Goal: Task Accomplishment & Management: Manage account settings

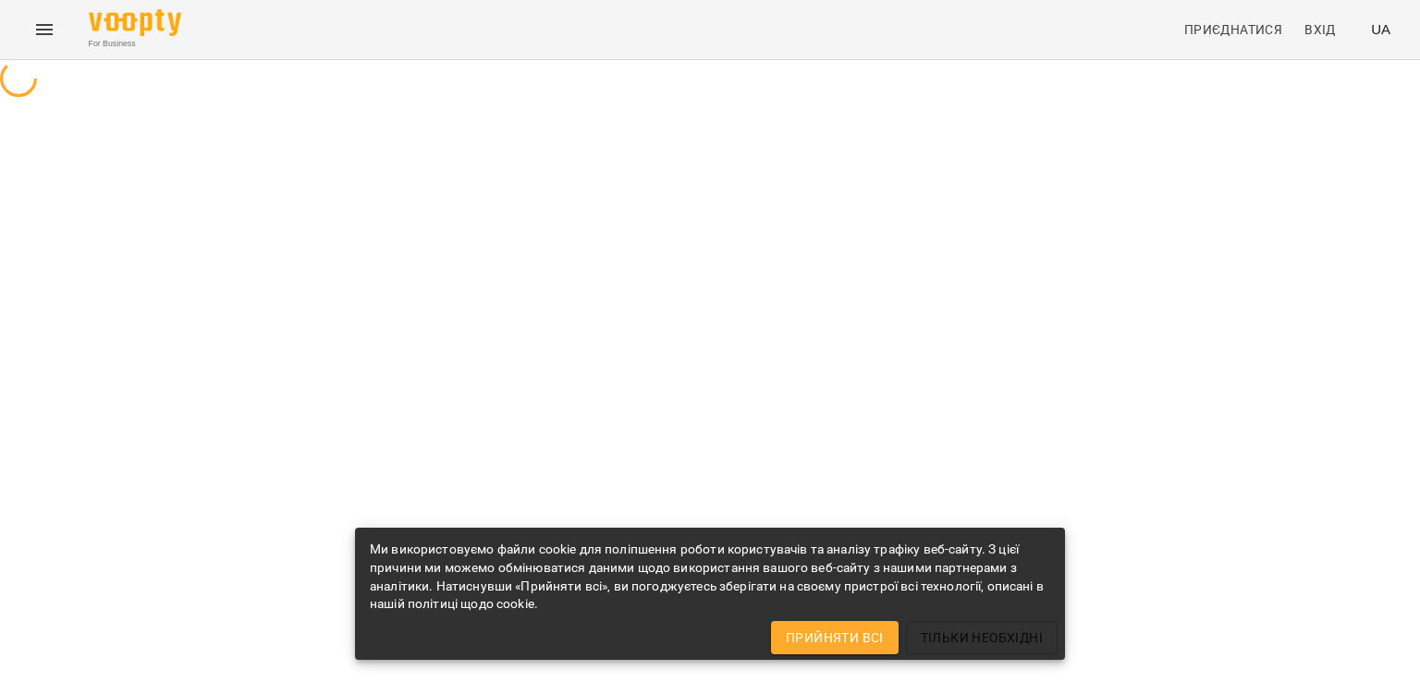
select select "**"
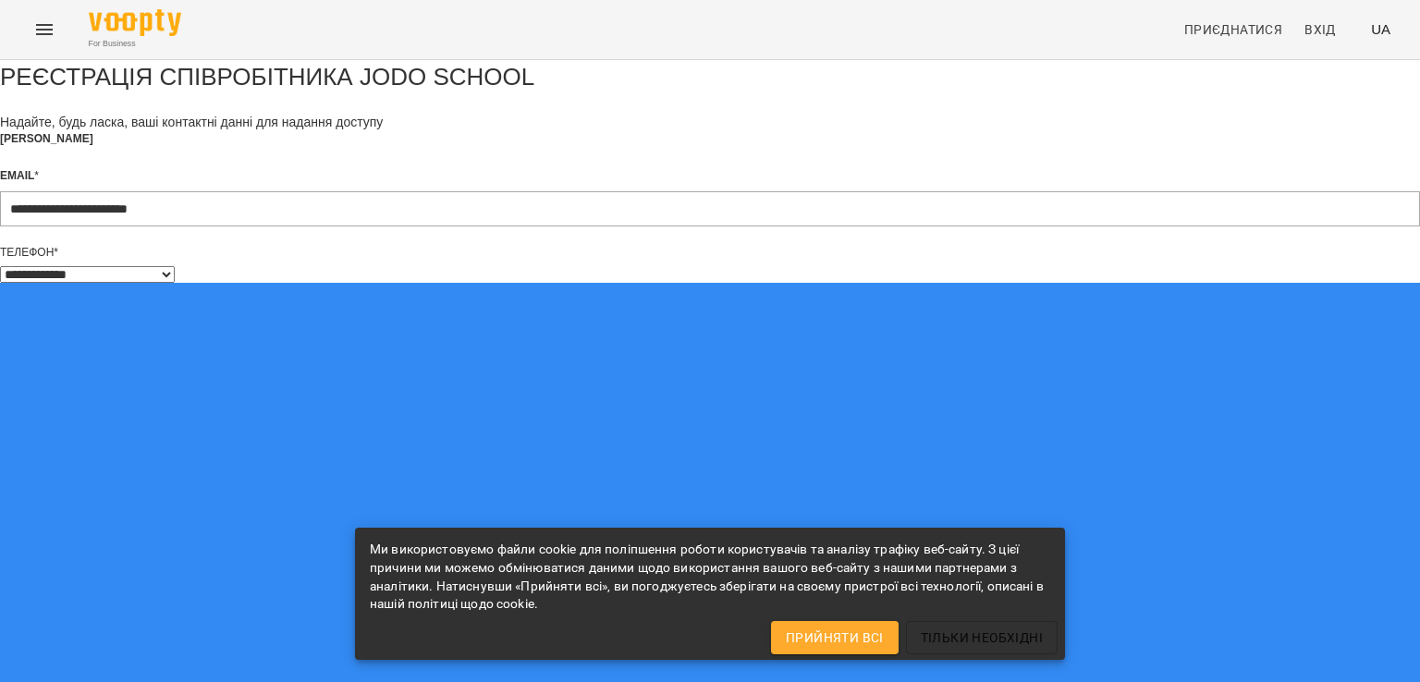
click at [812, 627] on span "Прийняти всі" at bounding box center [835, 638] width 98 height 22
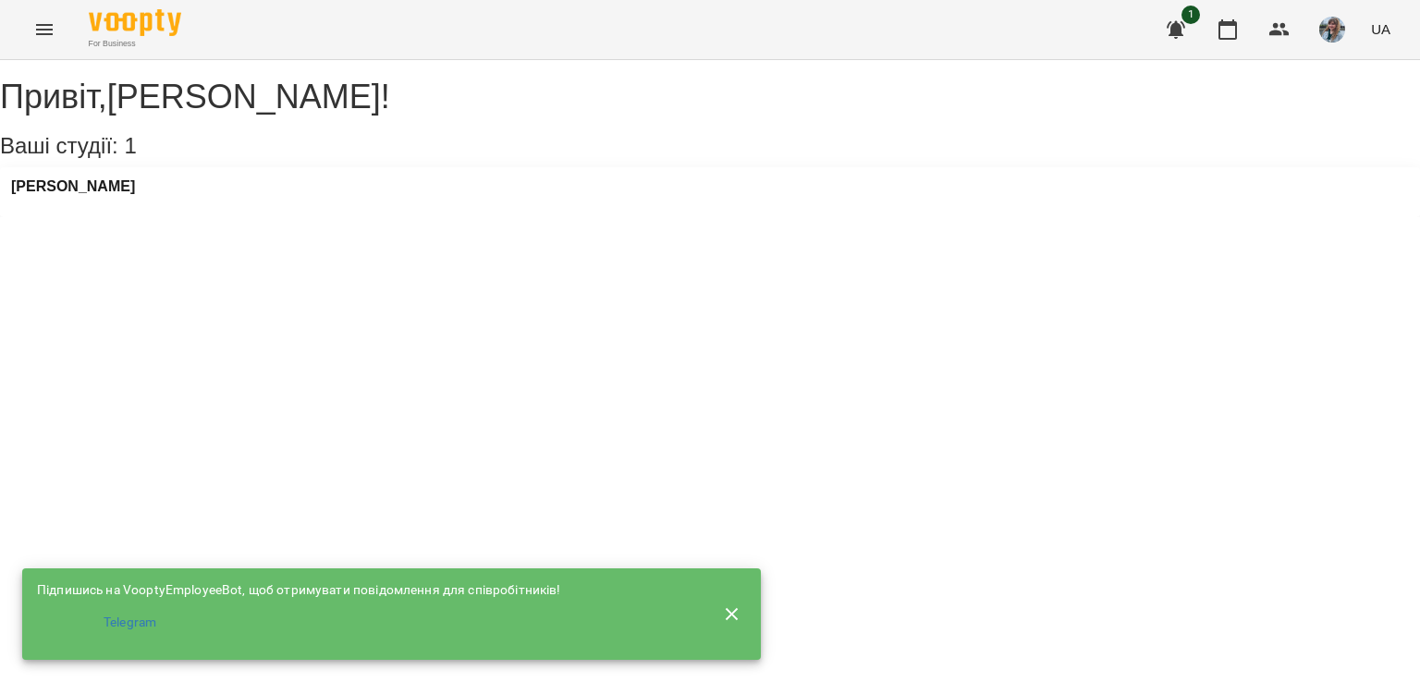
click at [732, 607] on icon "button" at bounding box center [732, 613] width 13 height 13
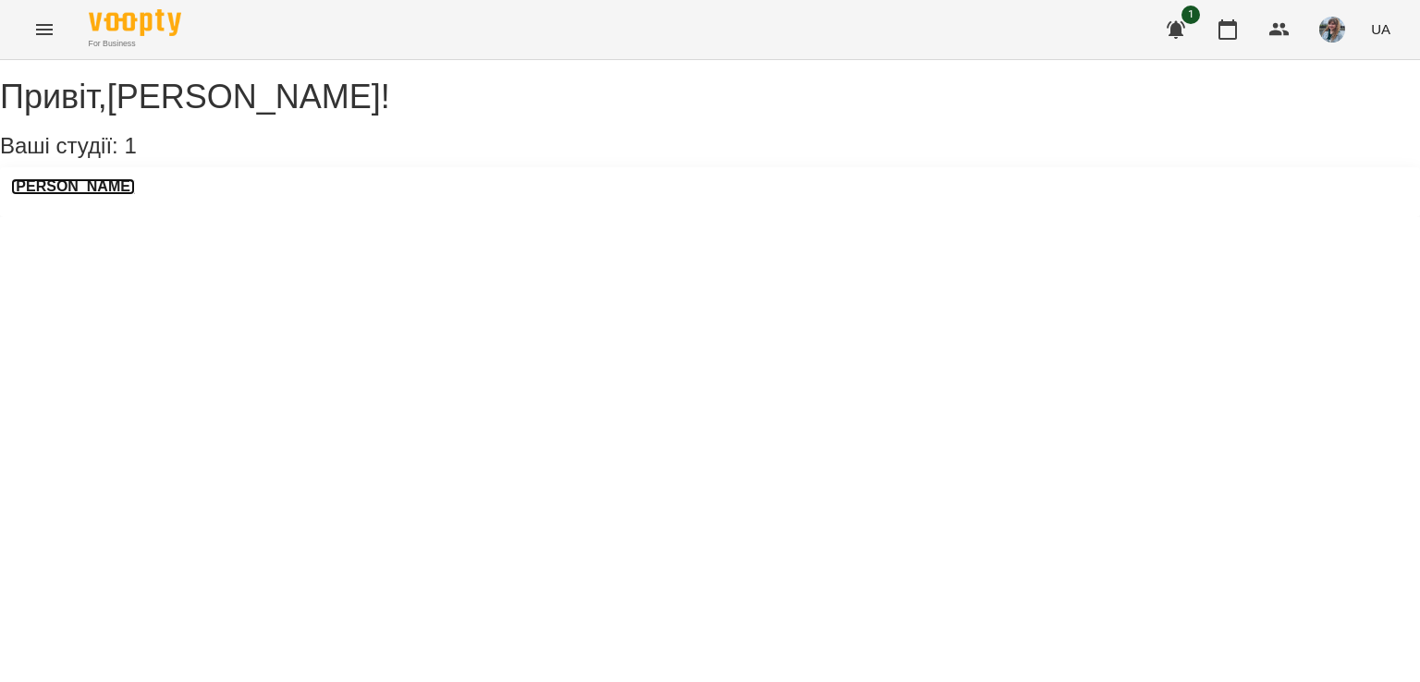
click at [98, 195] on h3 "[PERSON_NAME]" at bounding box center [73, 186] width 124 height 17
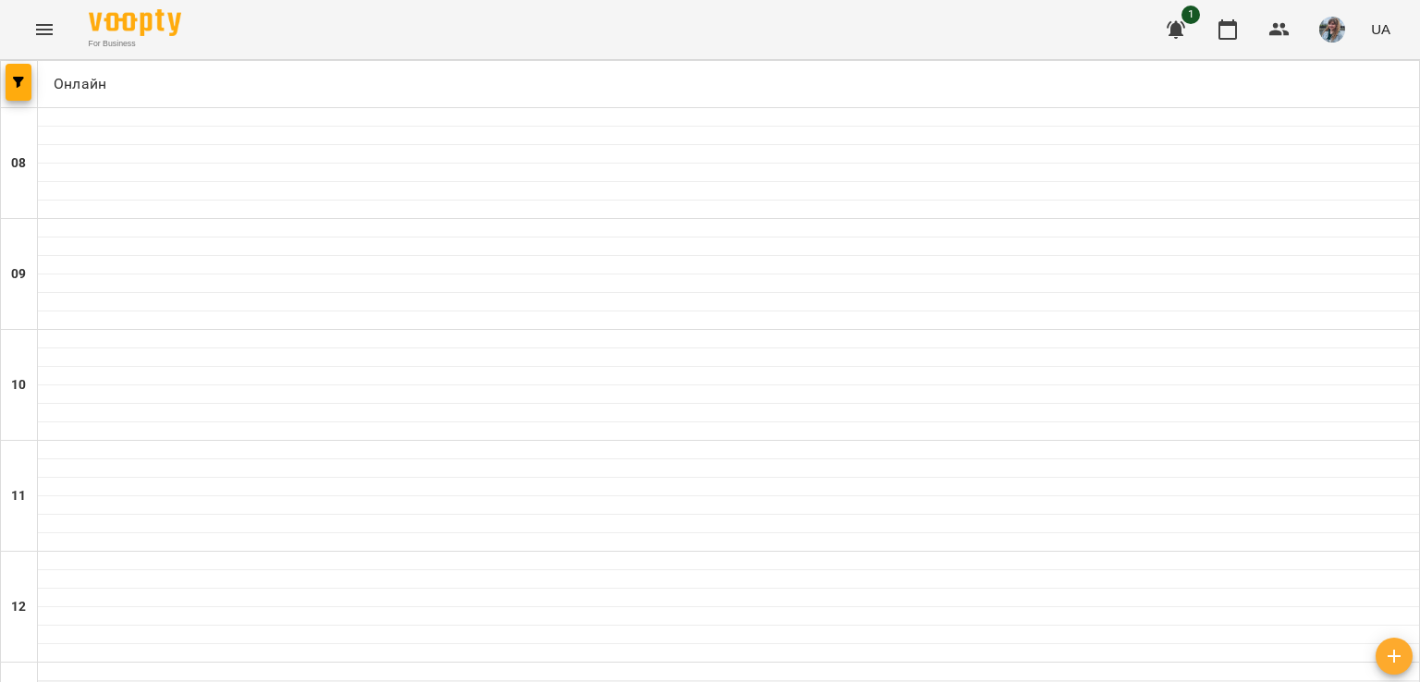
scroll to position [917, 0]
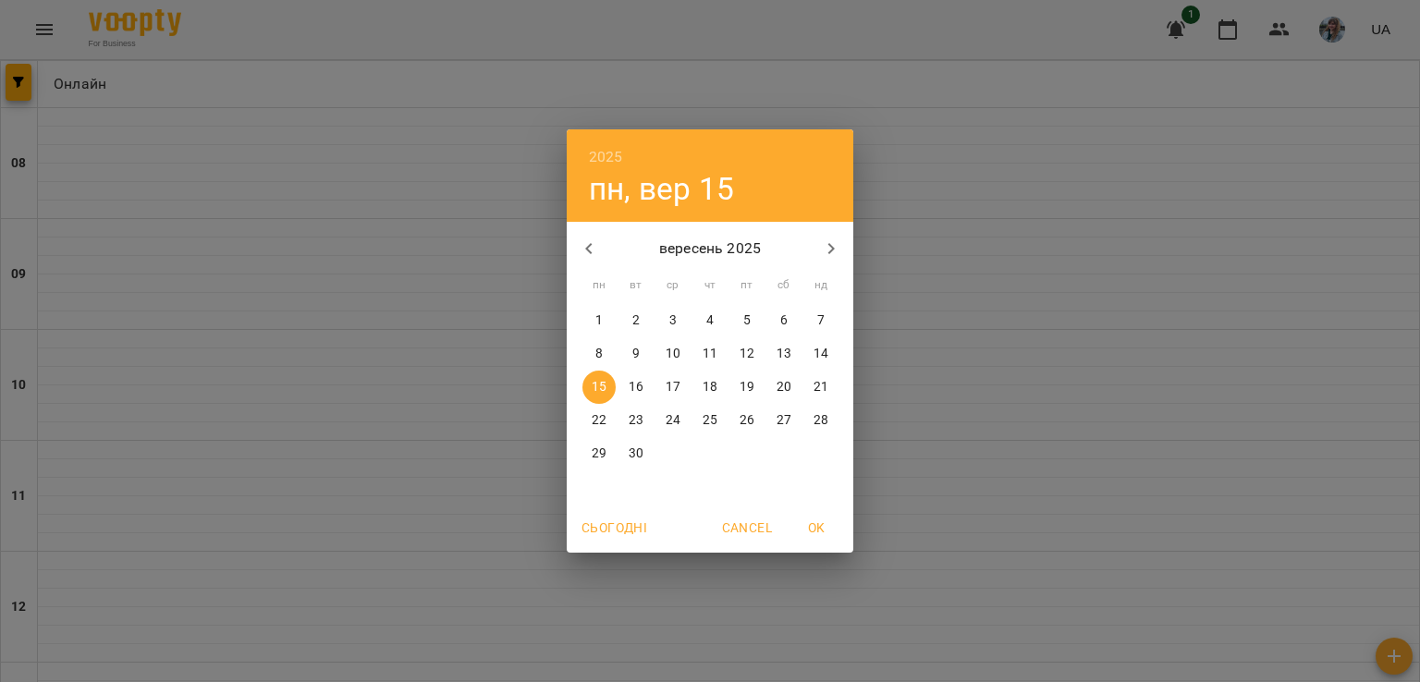
click at [49, 92] on div "2025 пн, вер [DATE] вт ср чт пт сб нд 1 2 3 4 5 6 7 8 9 10 11 12 13 14 15 16 17…" at bounding box center [710, 341] width 1420 height 682
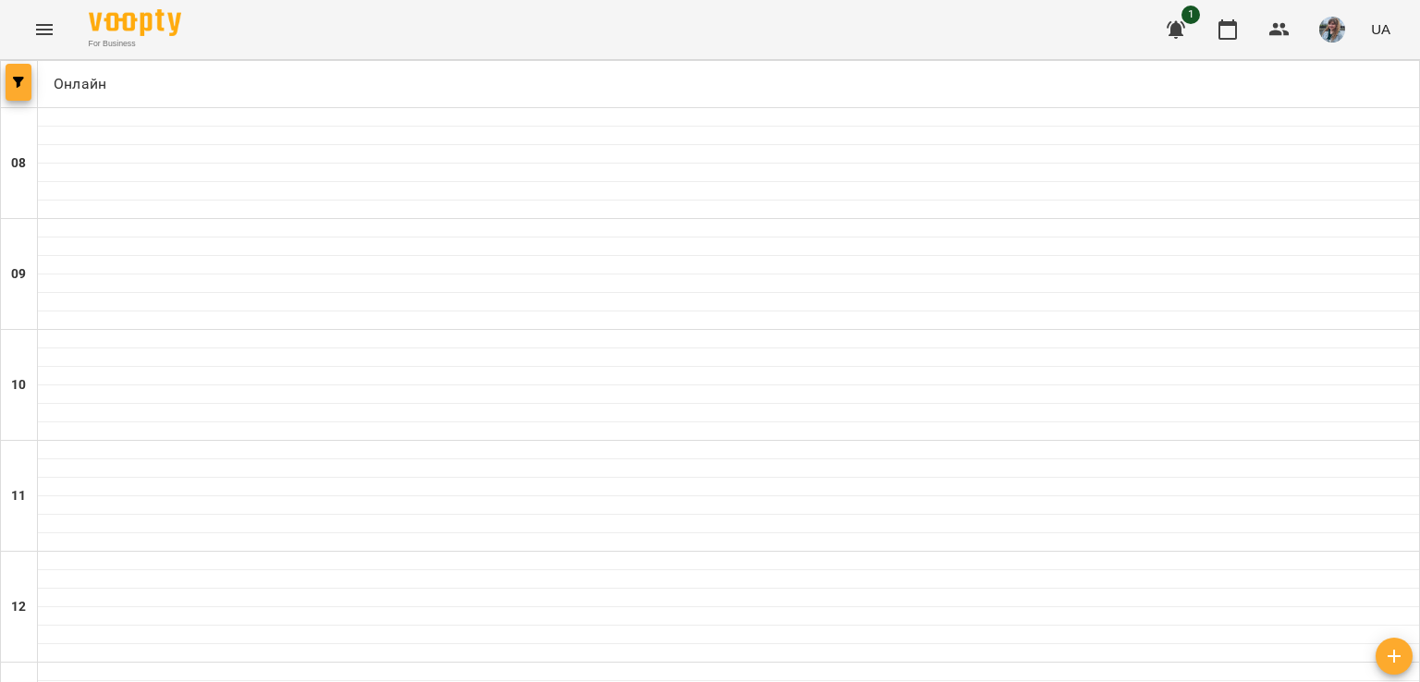
drag, startPoint x: 0, startPoint y: 86, endPoint x: 21, endPoint y: 80, distance: 22.2
click at [21, 80] on icon "button" at bounding box center [18, 82] width 11 height 11
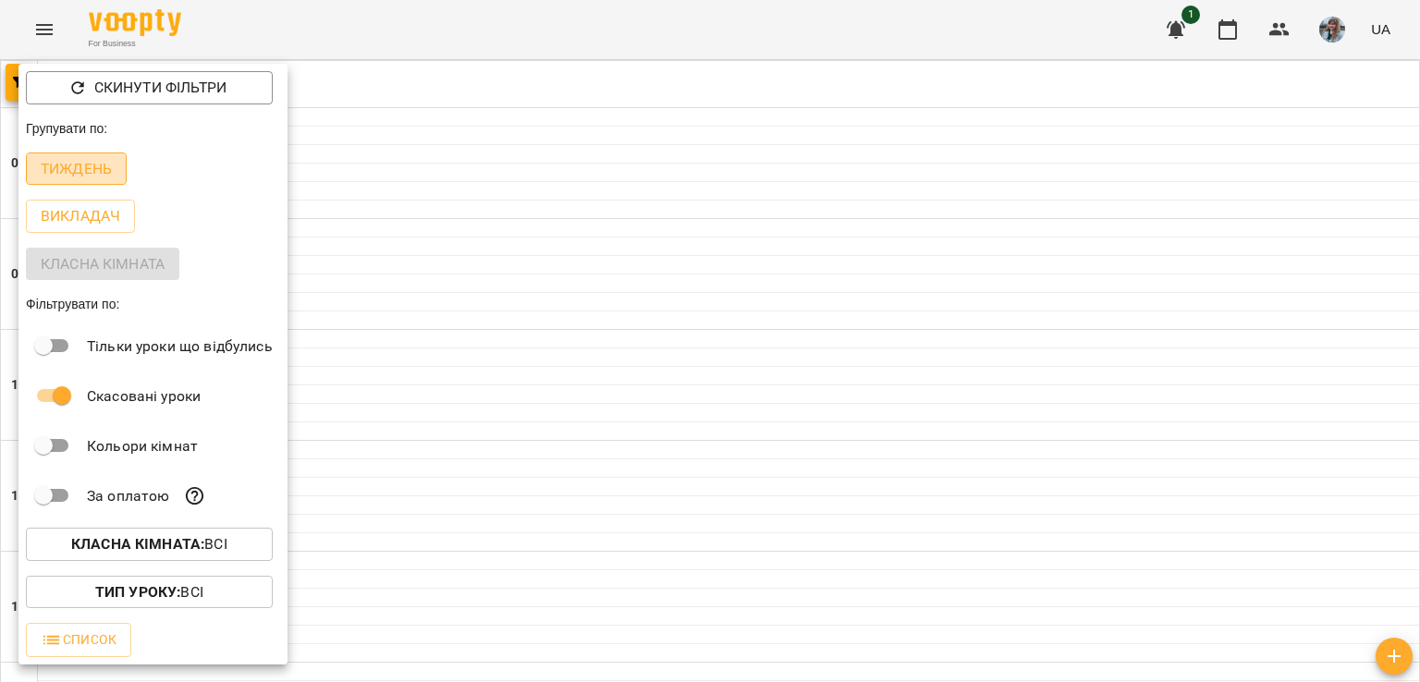
click at [66, 169] on p "Тиждень" at bounding box center [76, 169] width 71 height 22
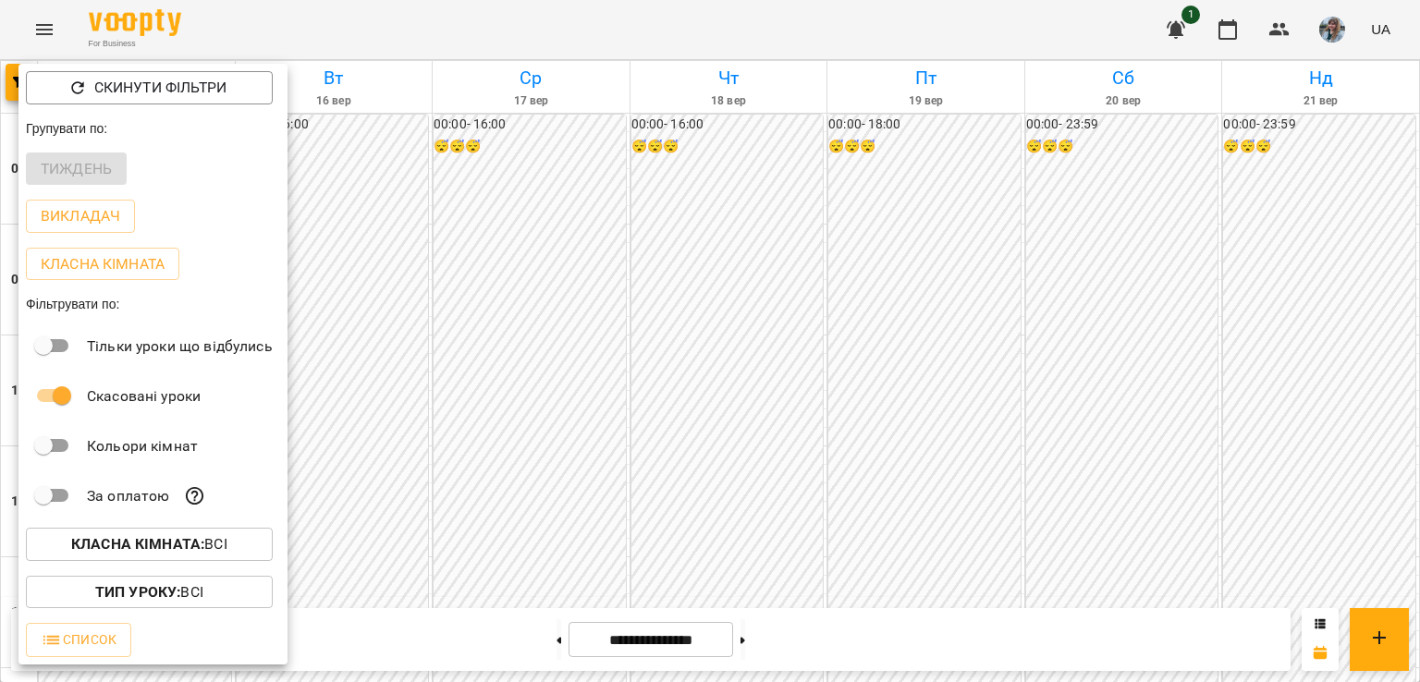
click at [418, 275] on div at bounding box center [710, 341] width 1420 height 682
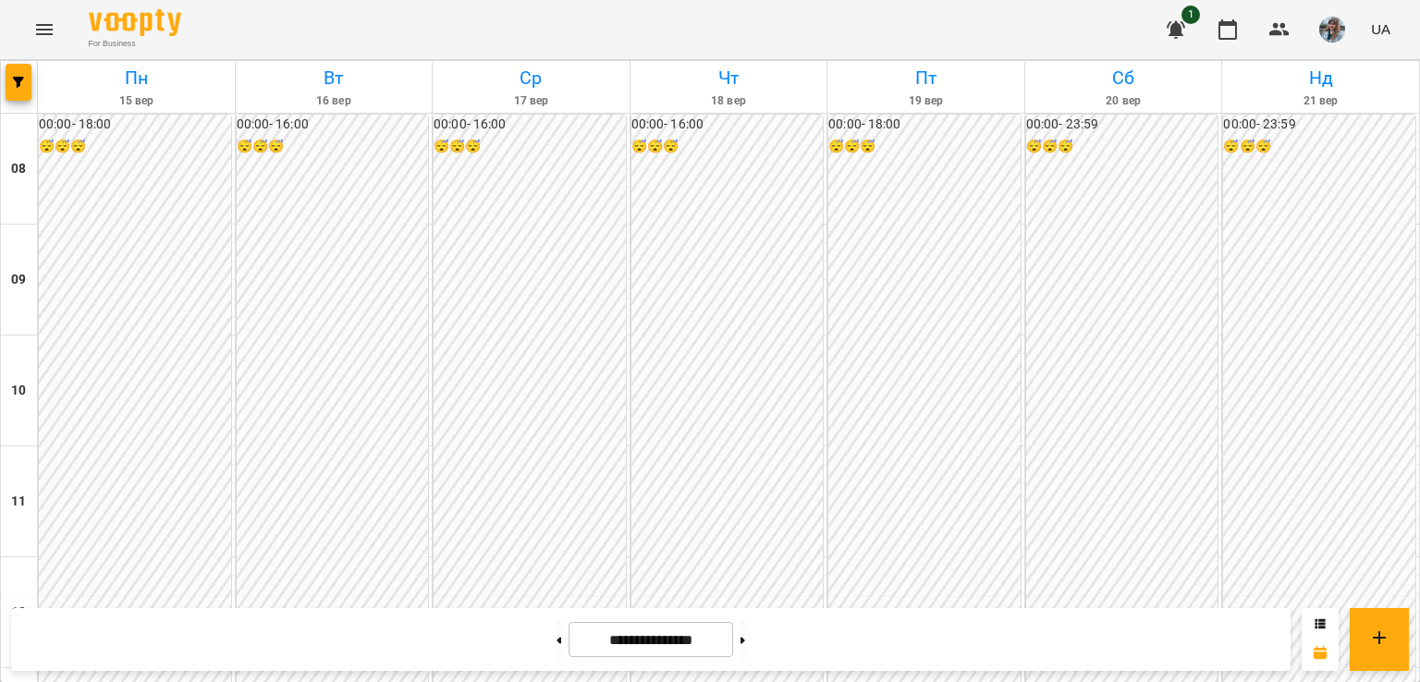
scroll to position [1017, 0]
click at [557, 652] on button at bounding box center [559, 639] width 5 height 41
click at [745, 643] on button at bounding box center [743, 639] width 5 height 41
type input "**********"
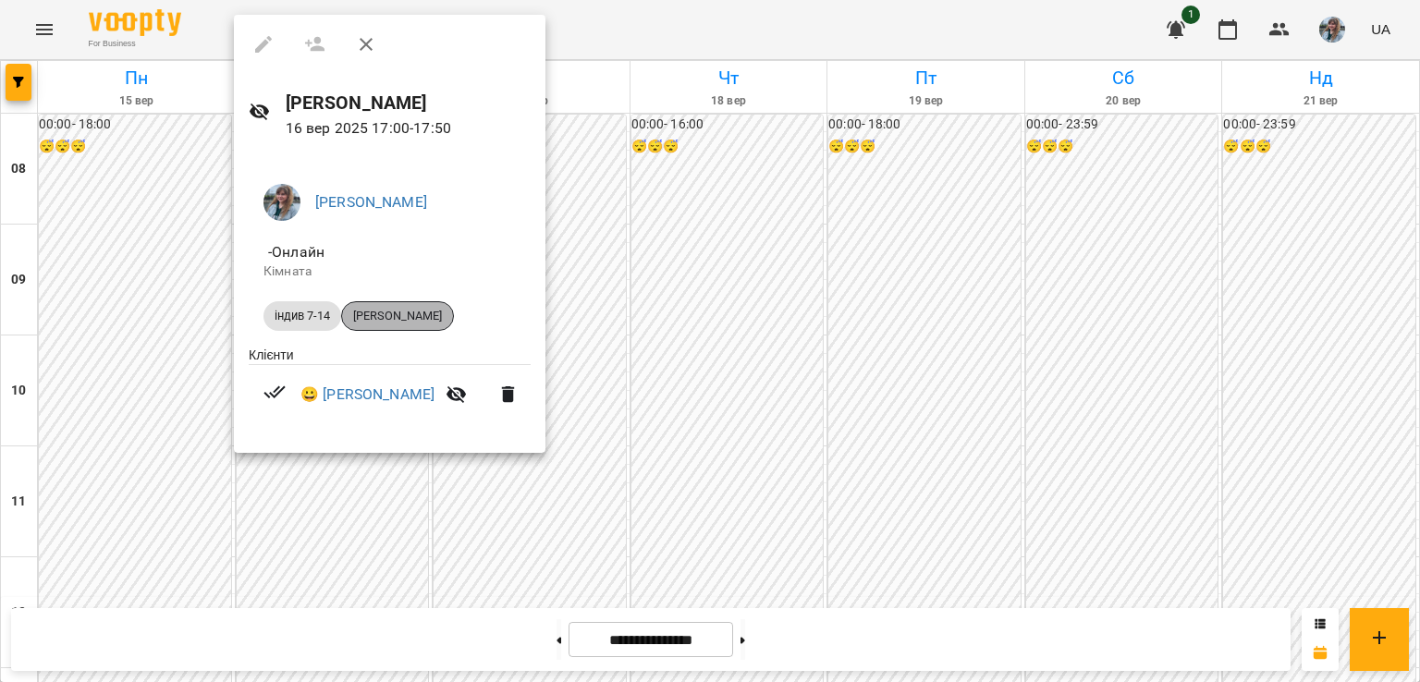
click at [374, 315] on span "[PERSON_NAME]" at bounding box center [397, 316] width 111 height 17
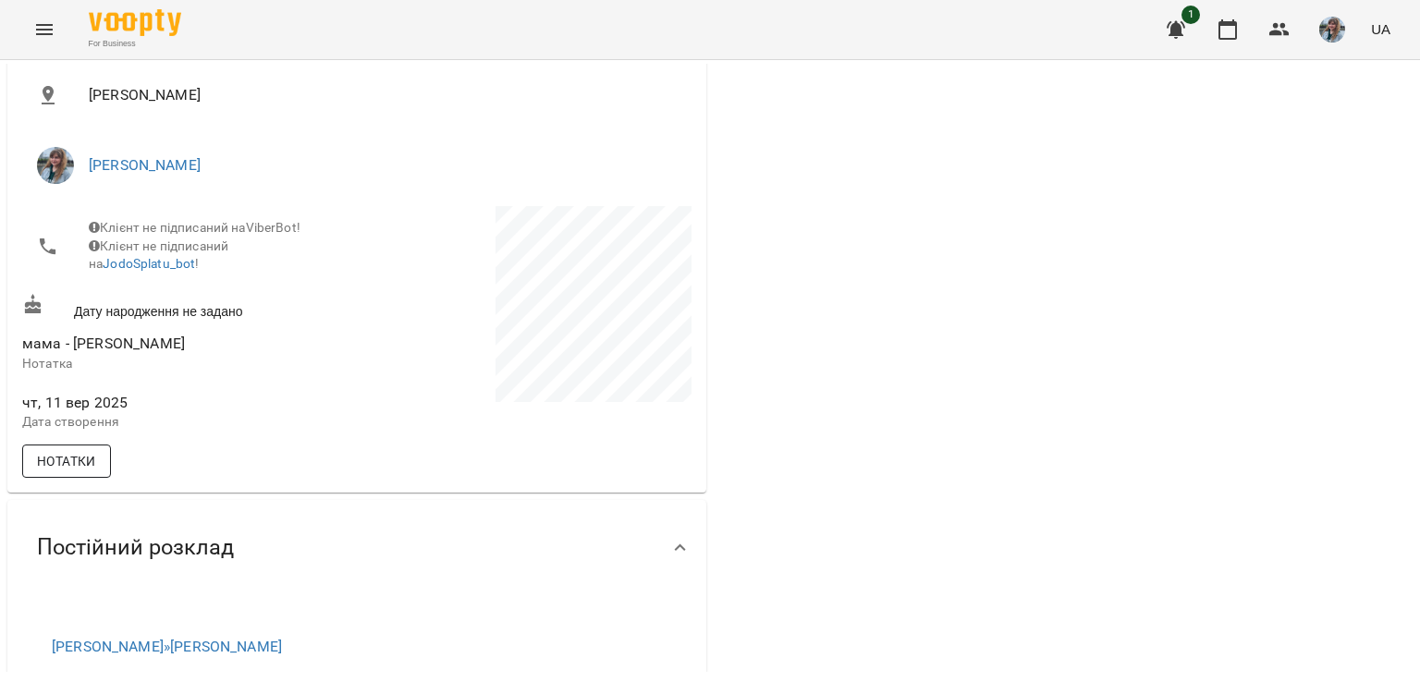
scroll to position [277, 0]
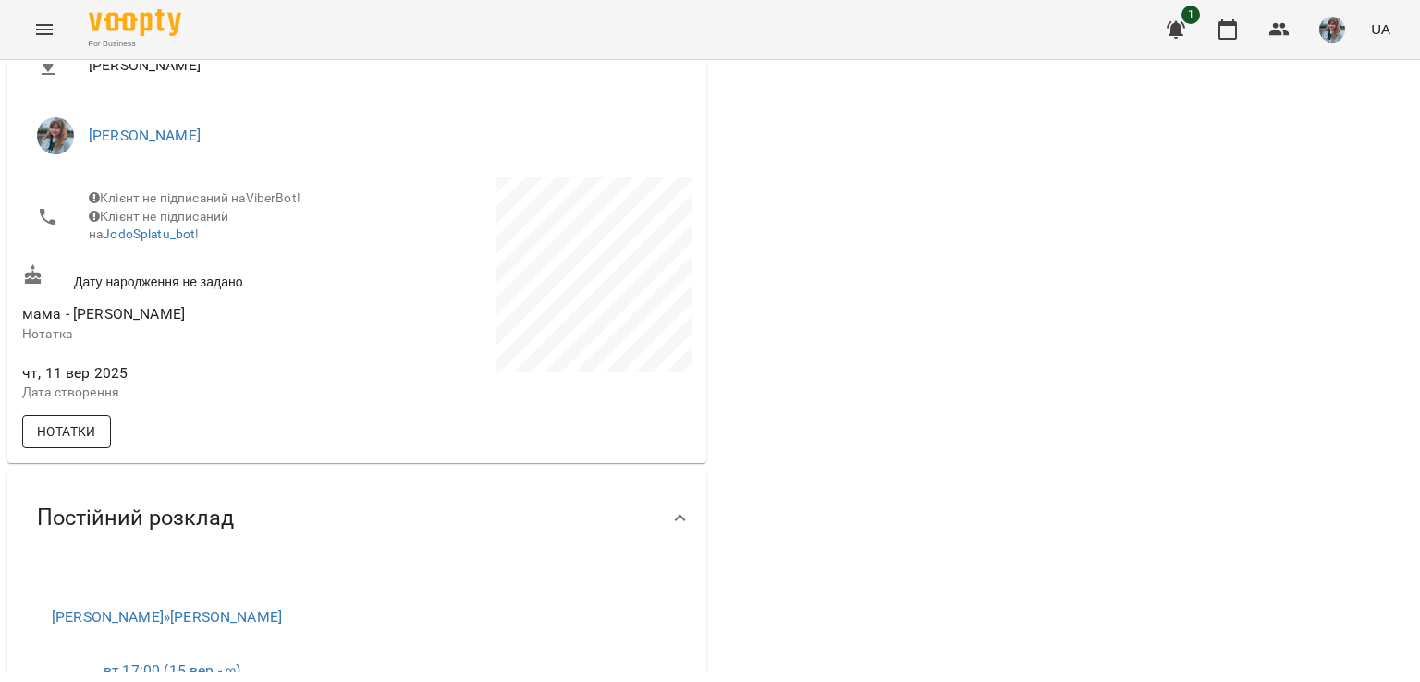
click at [59, 443] on span "Нотатки" at bounding box center [66, 432] width 59 height 22
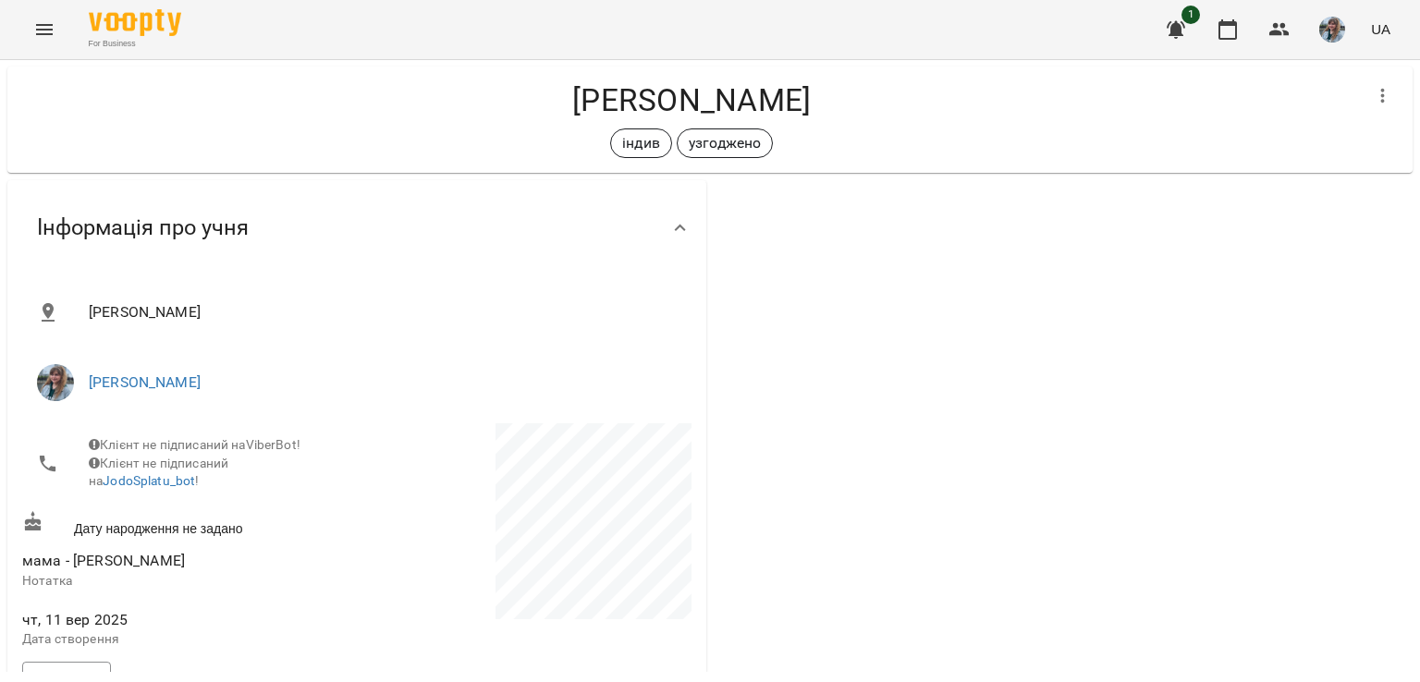
scroll to position [0, 0]
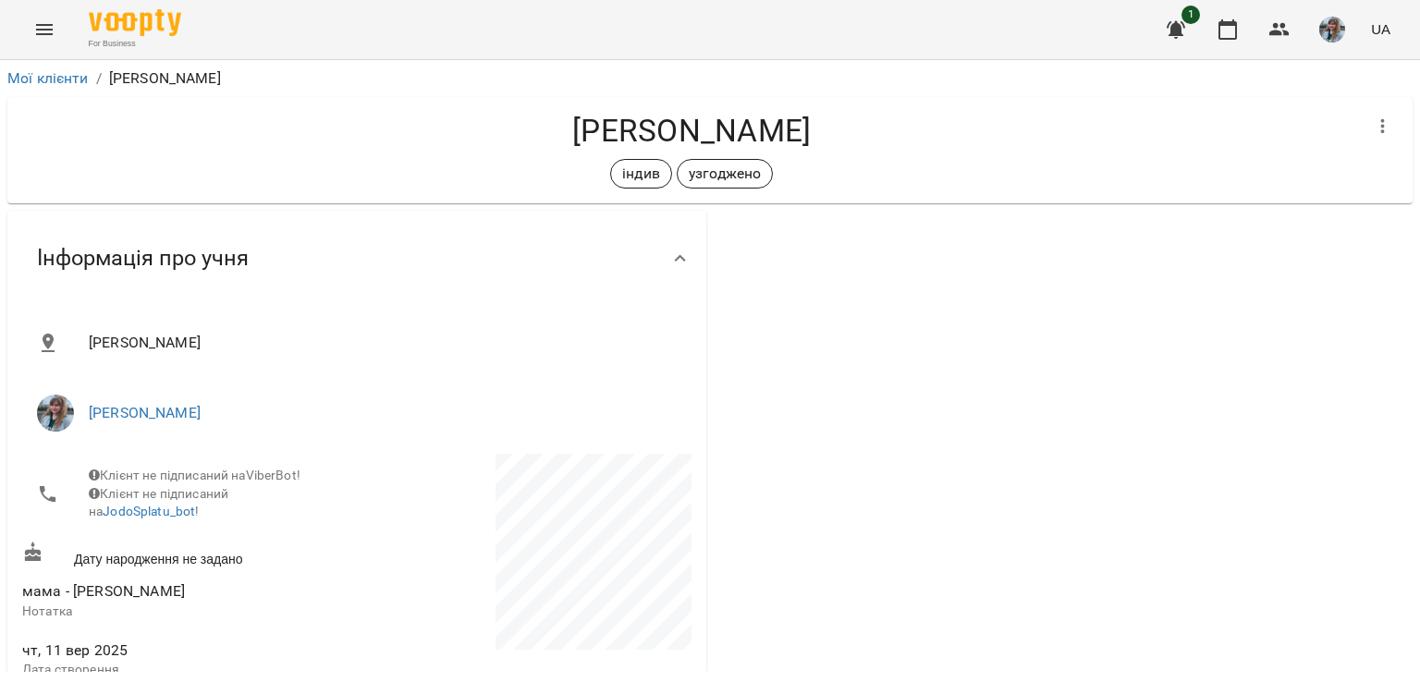
click at [1332, 34] on img "button" at bounding box center [1332, 30] width 26 height 26
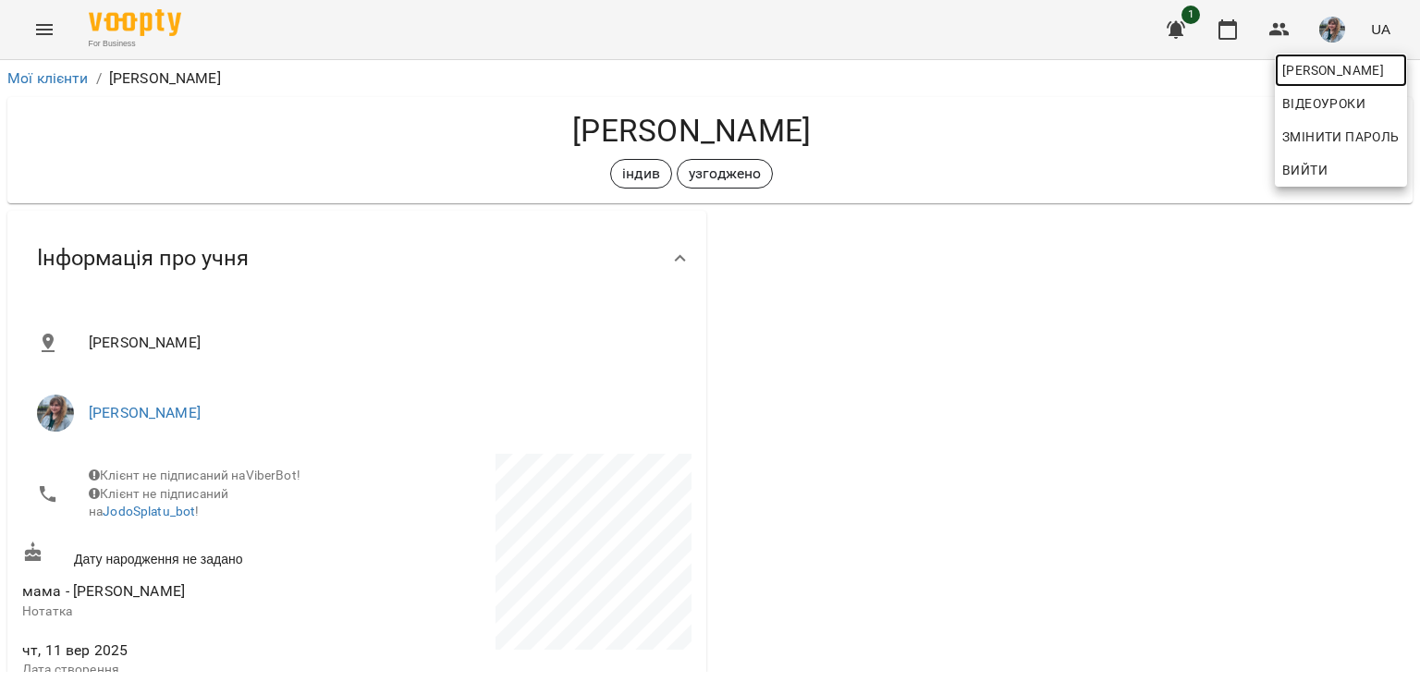
click at [1330, 75] on span "[PERSON_NAME]" at bounding box center [1340, 70] width 117 height 22
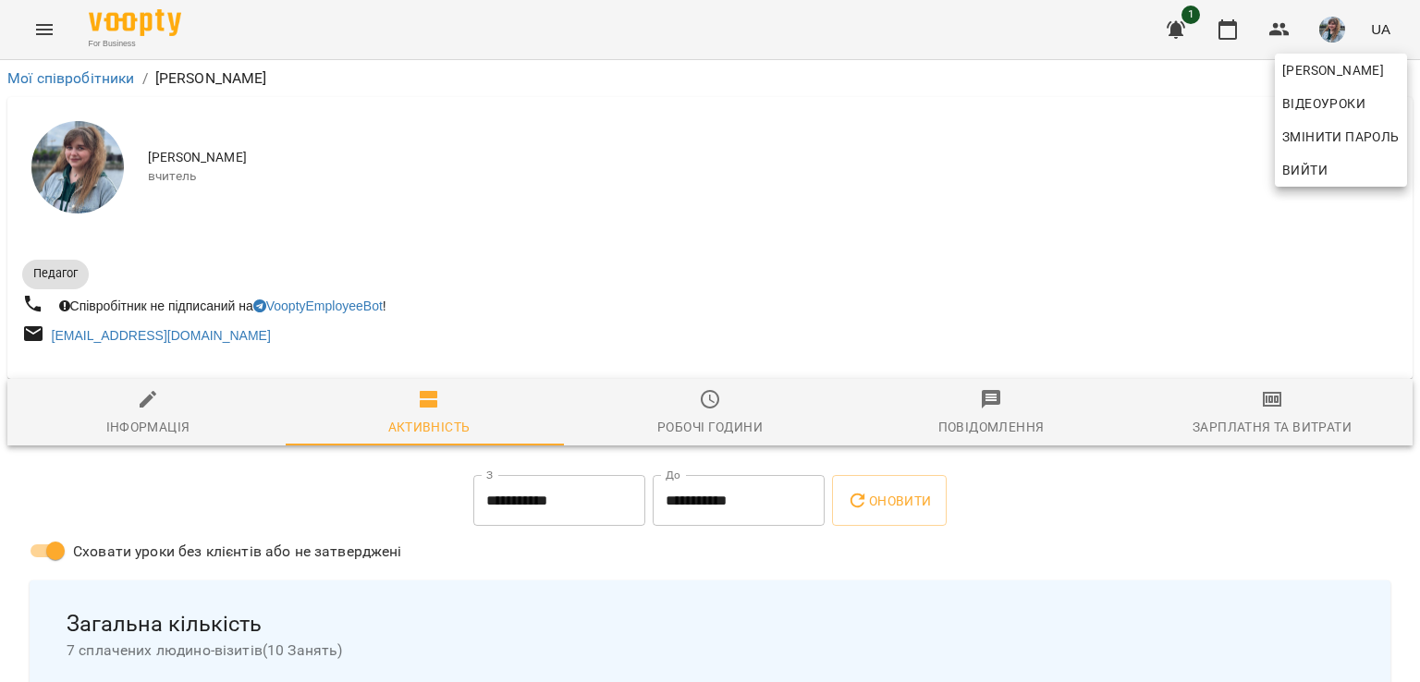
click at [574, 546] on div at bounding box center [710, 341] width 1420 height 682
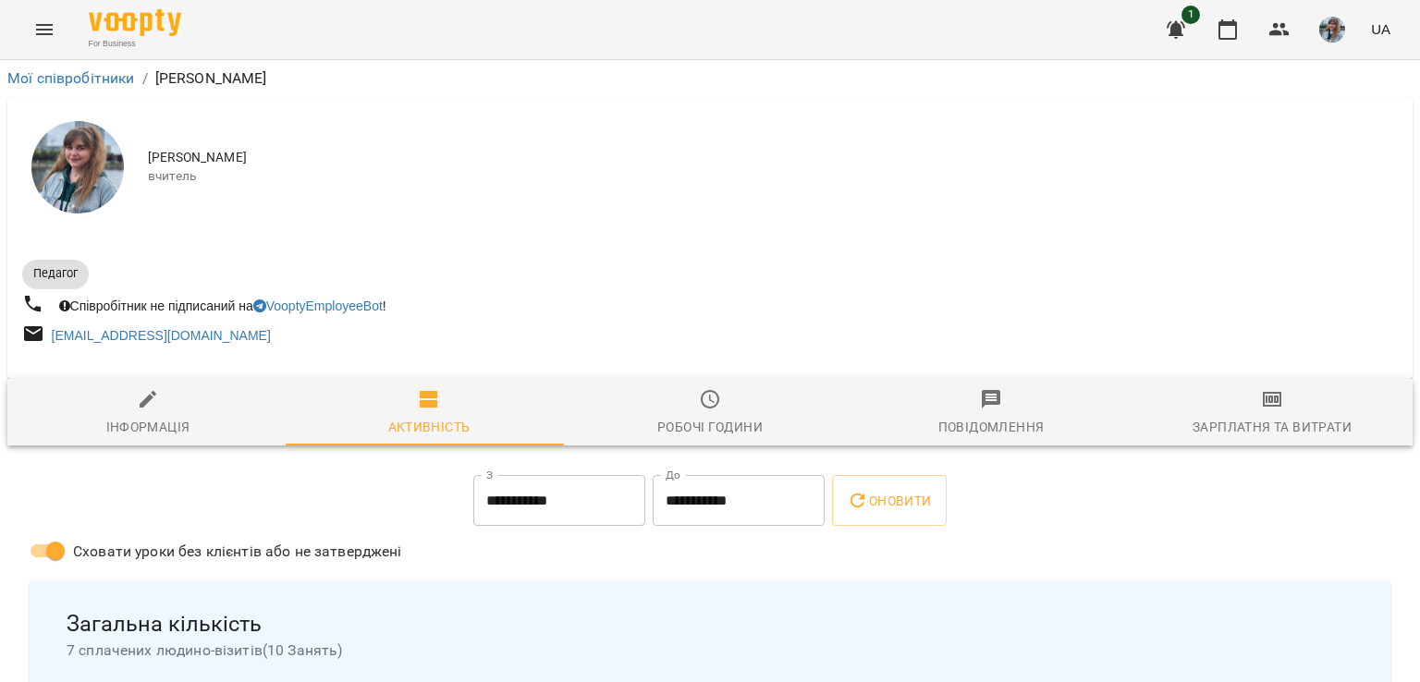
click at [1243, 423] on div "Зарплатня та Витрати" at bounding box center [1272, 427] width 159 height 22
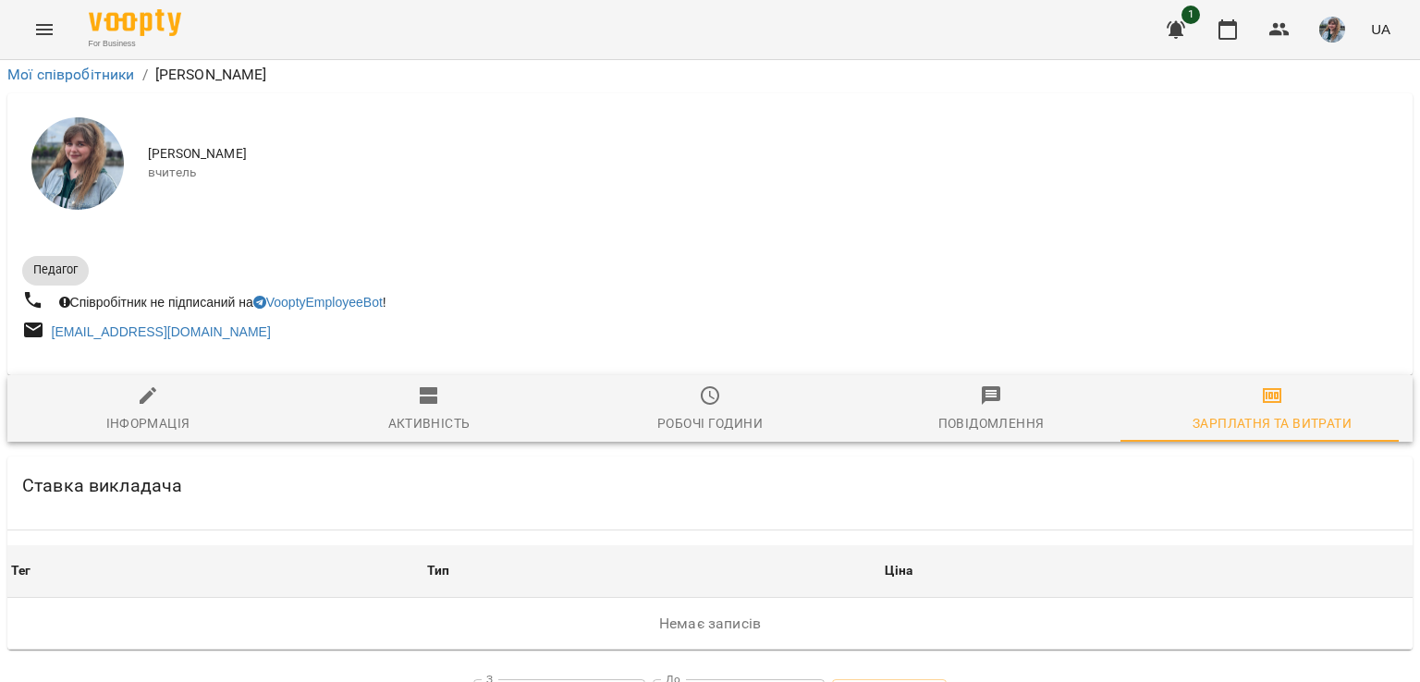
scroll to position [142, 0]
click at [701, 386] on icon "button" at bounding box center [710, 395] width 18 height 18
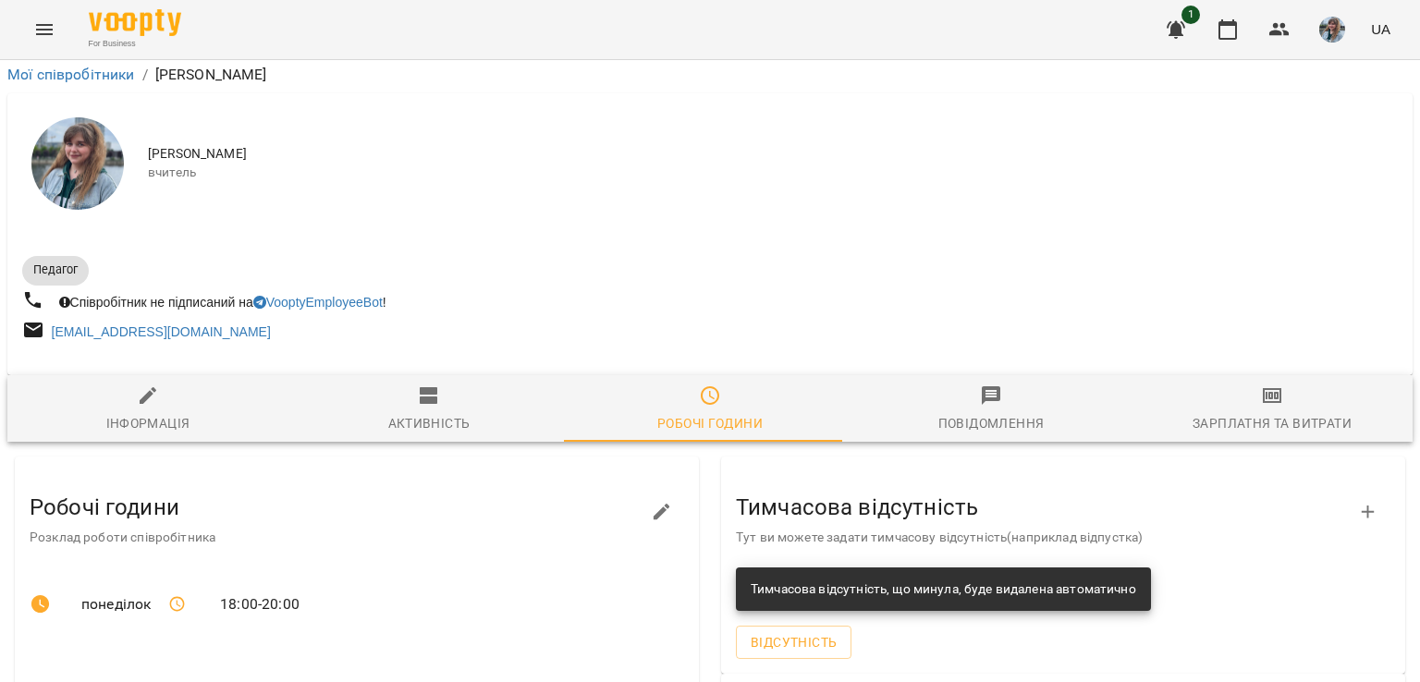
scroll to position [165, 0]
click at [462, 385] on span "Активність" at bounding box center [429, 410] width 259 height 50
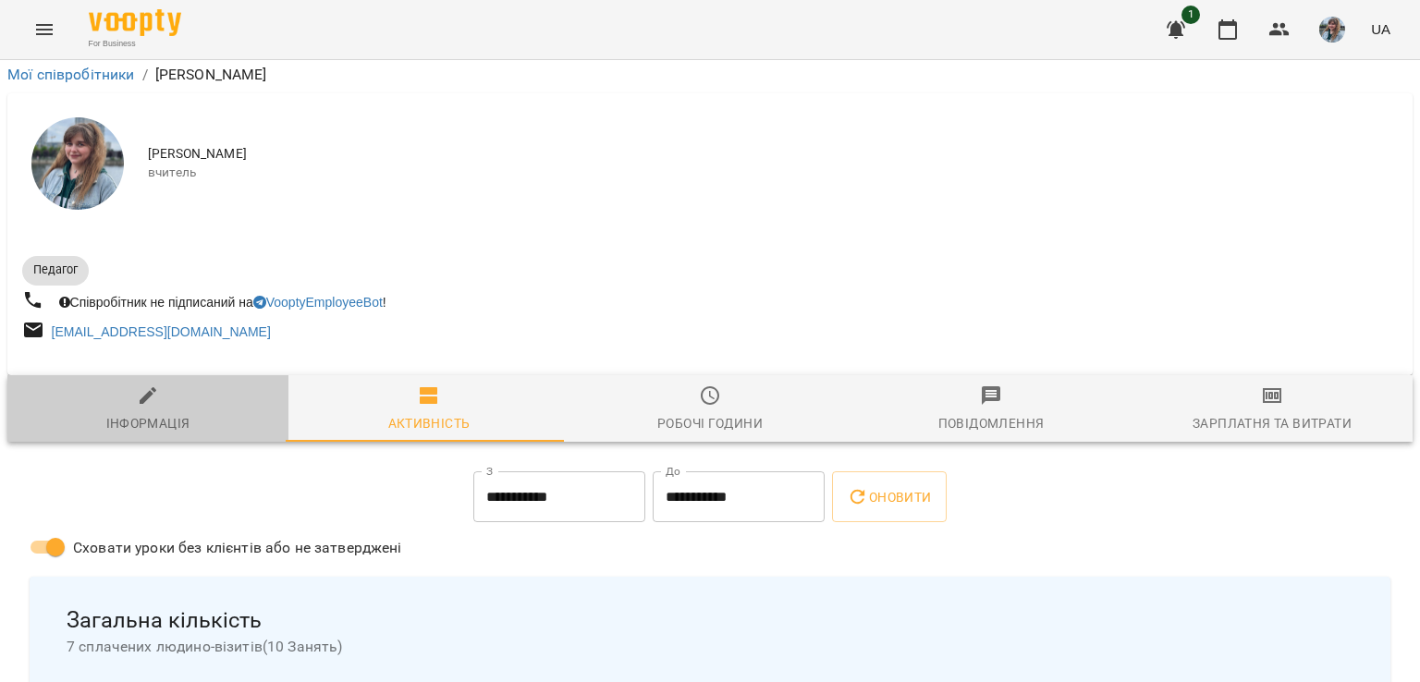
click at [155, 385] on icon "button" at bounding box center [148, 396] width 22 height 22
select select "**"
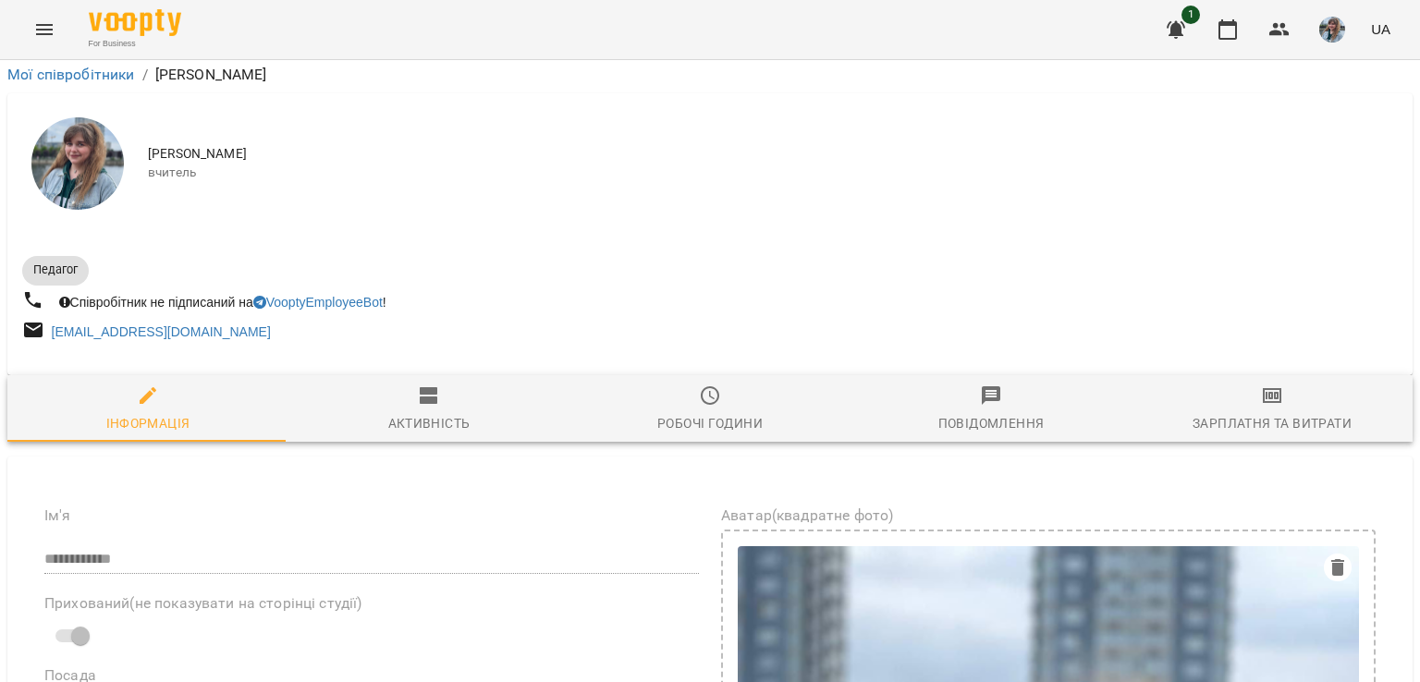
scroll to position [0, 0]
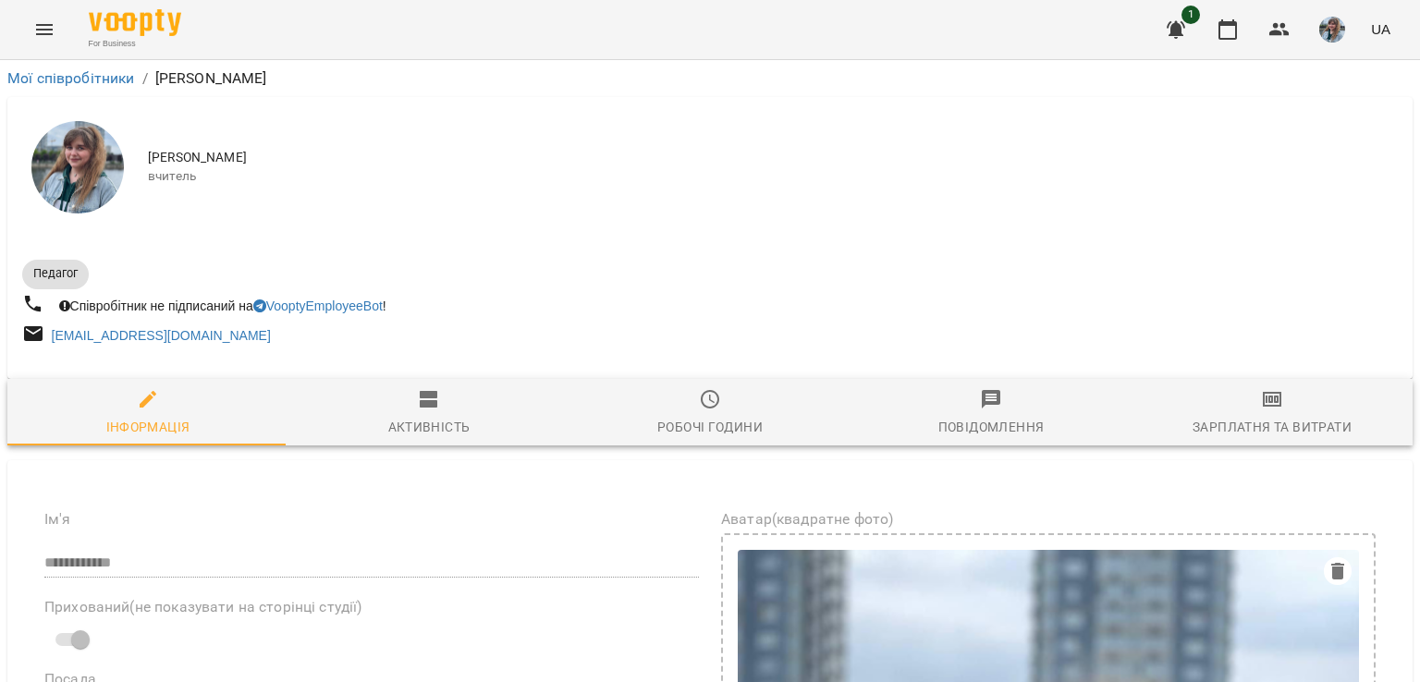
click at [407, 402] on span "Активність" at bounding box center [429, 413] width 259 height 50
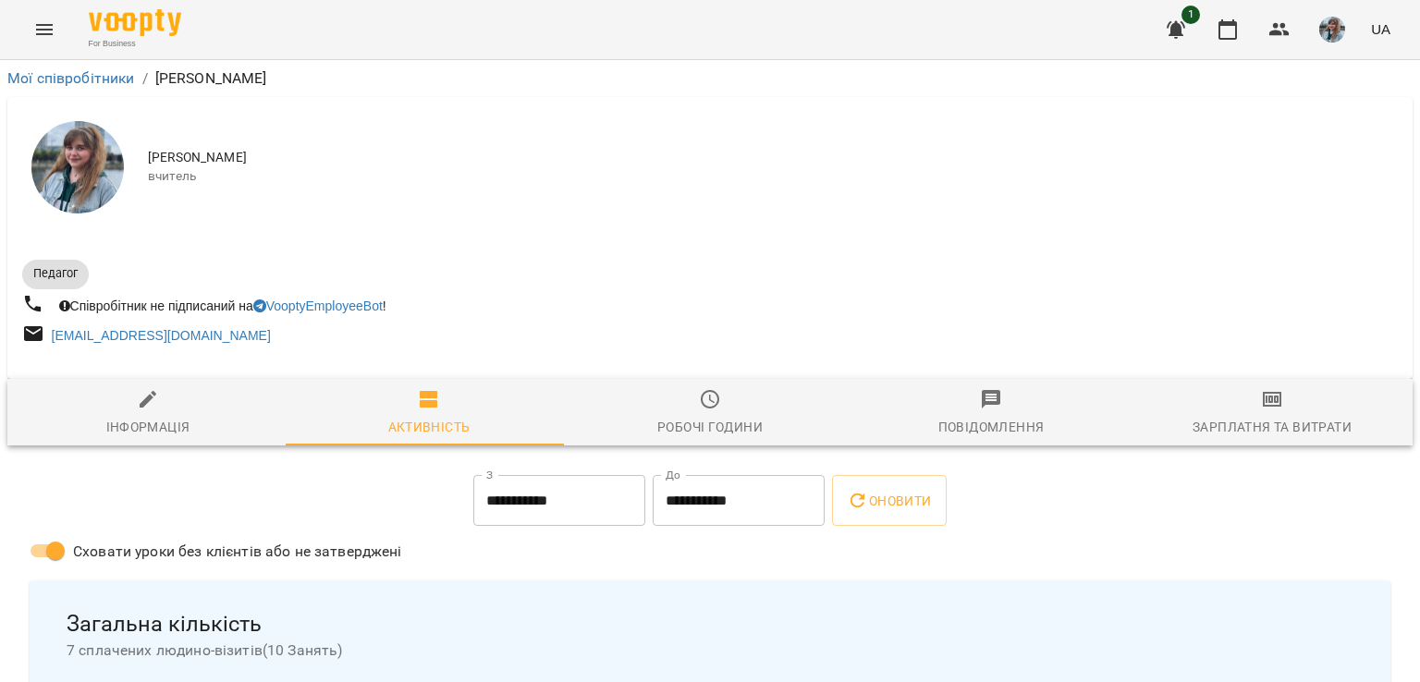
click at [725, 419] on div "Робочі години" at bounding box center [709, 427] width 105 height 22
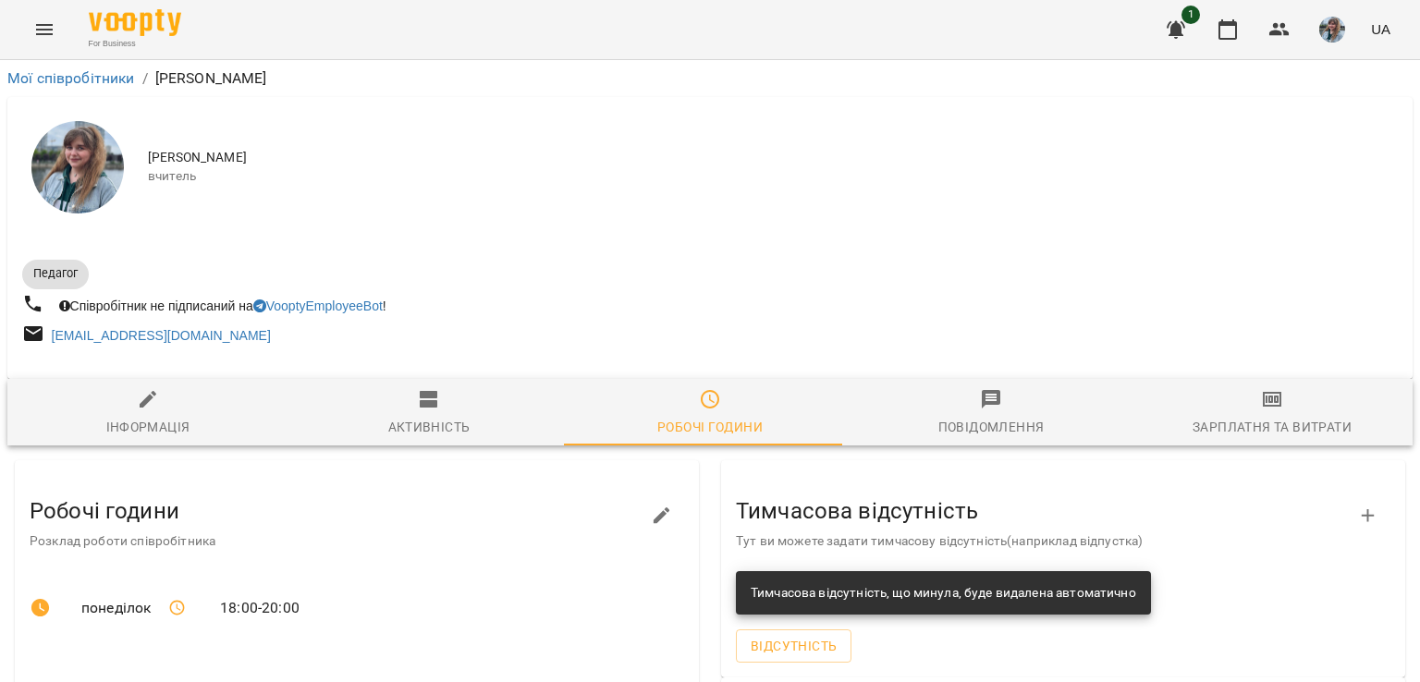
click at [188, 411] on span "Інформація" at bounding box center [147, 413] width 259 height 50
select select "**"
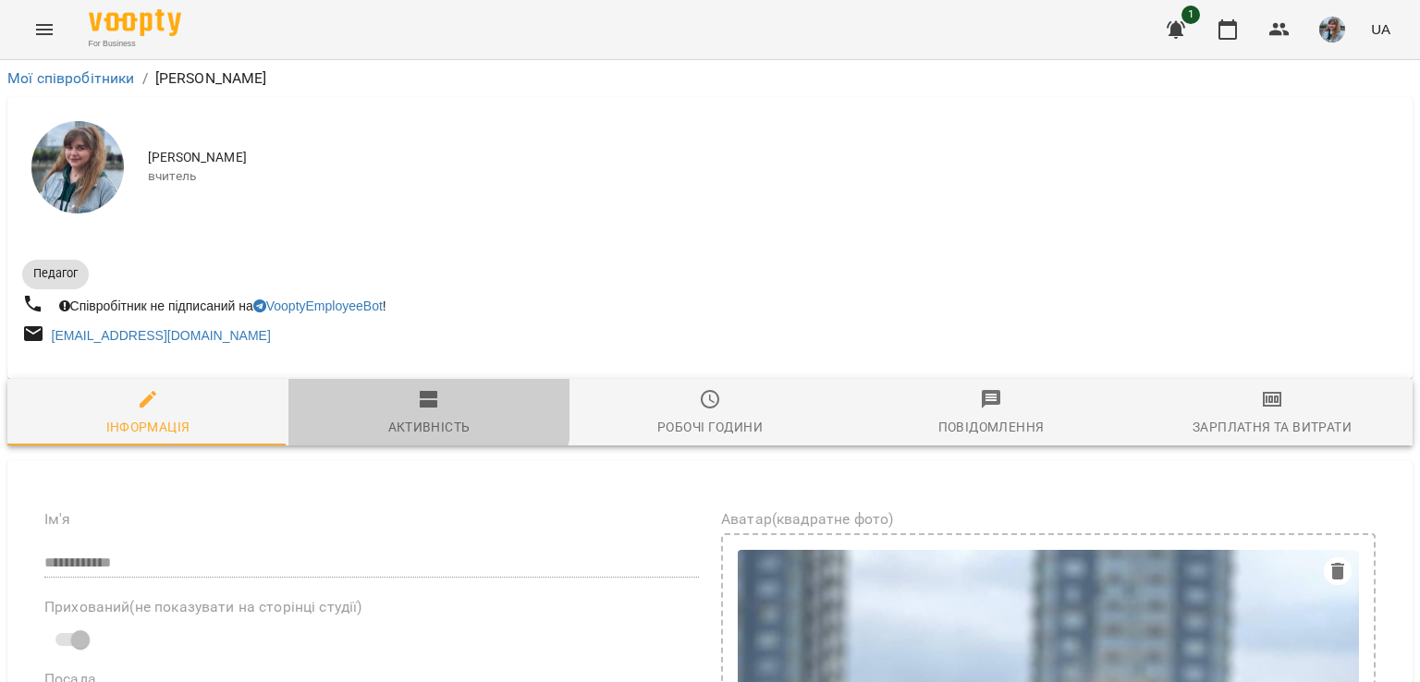
drag, startPoint x: 386, startPoint y: 397, endPoint x: 507, endPoint y: 125, distance: 297.6
click at [386, 397] on span "Активність" at bounding box center [429, 413] width 259 height 50
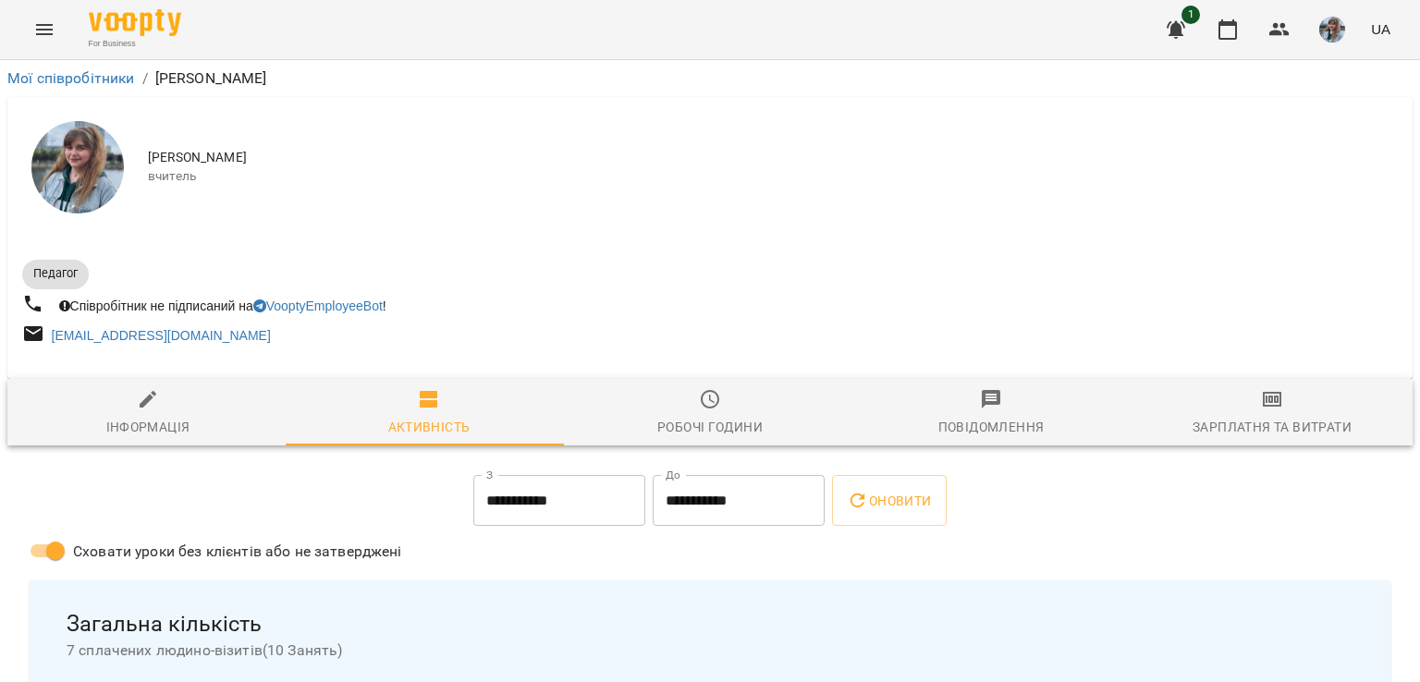
click at [31, 24] on button "Menu" at bounding box center [44, 29] width 44 height 44
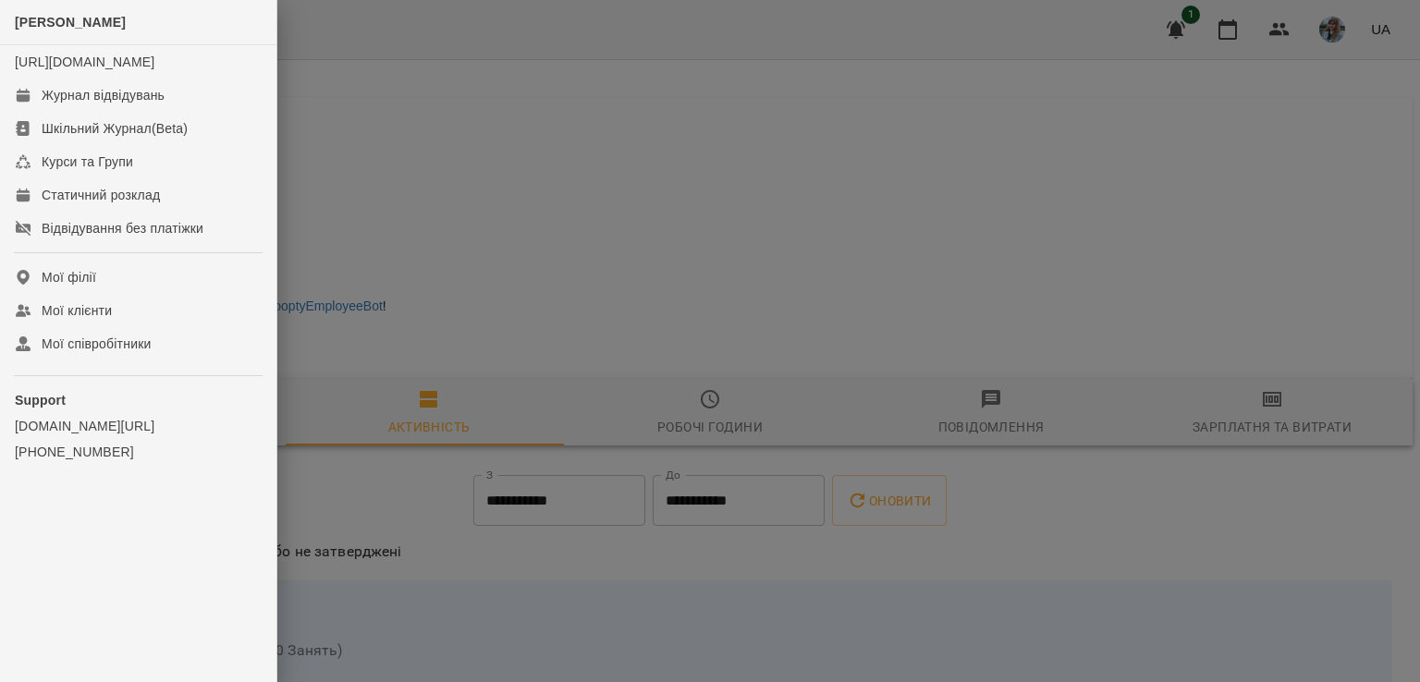
click at [516, 162] on div at bounding box center [710, 341] width 1420 height 682
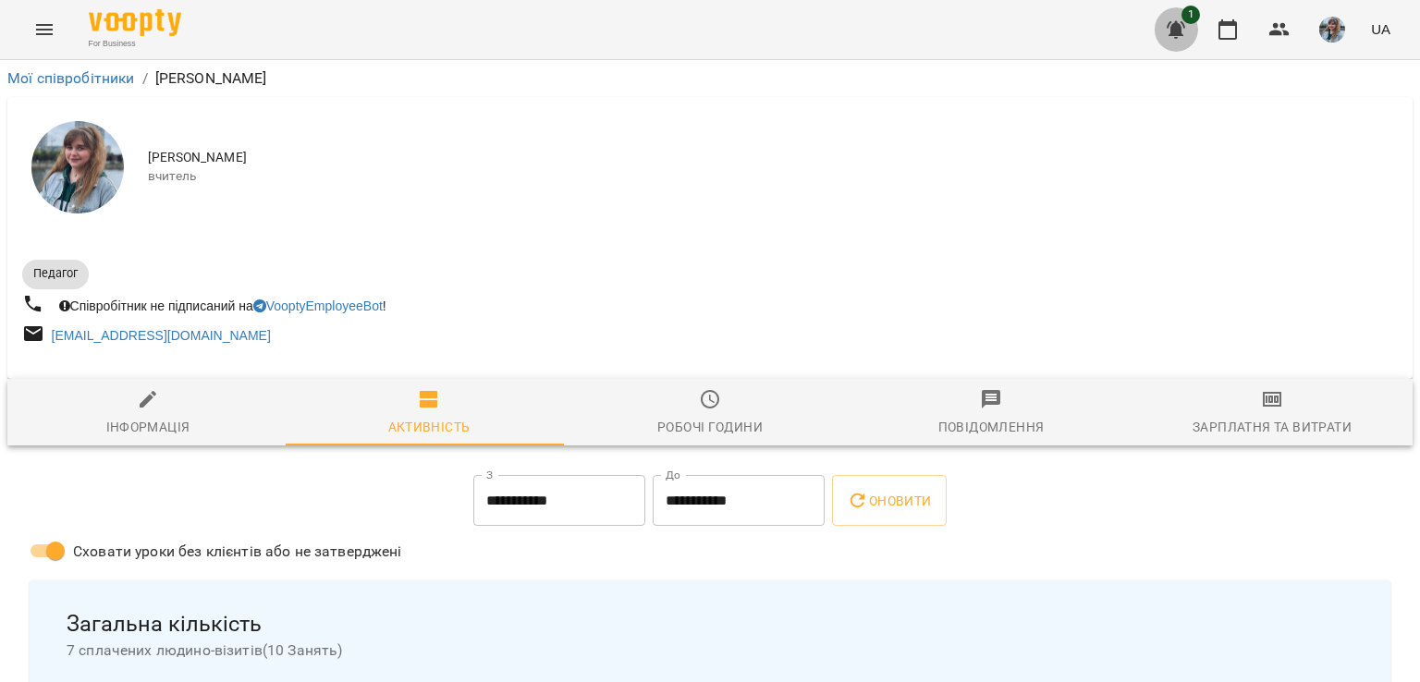
click at [1187, 30] on icon "button" at bounding box center [1176, 29] width 22 height 22
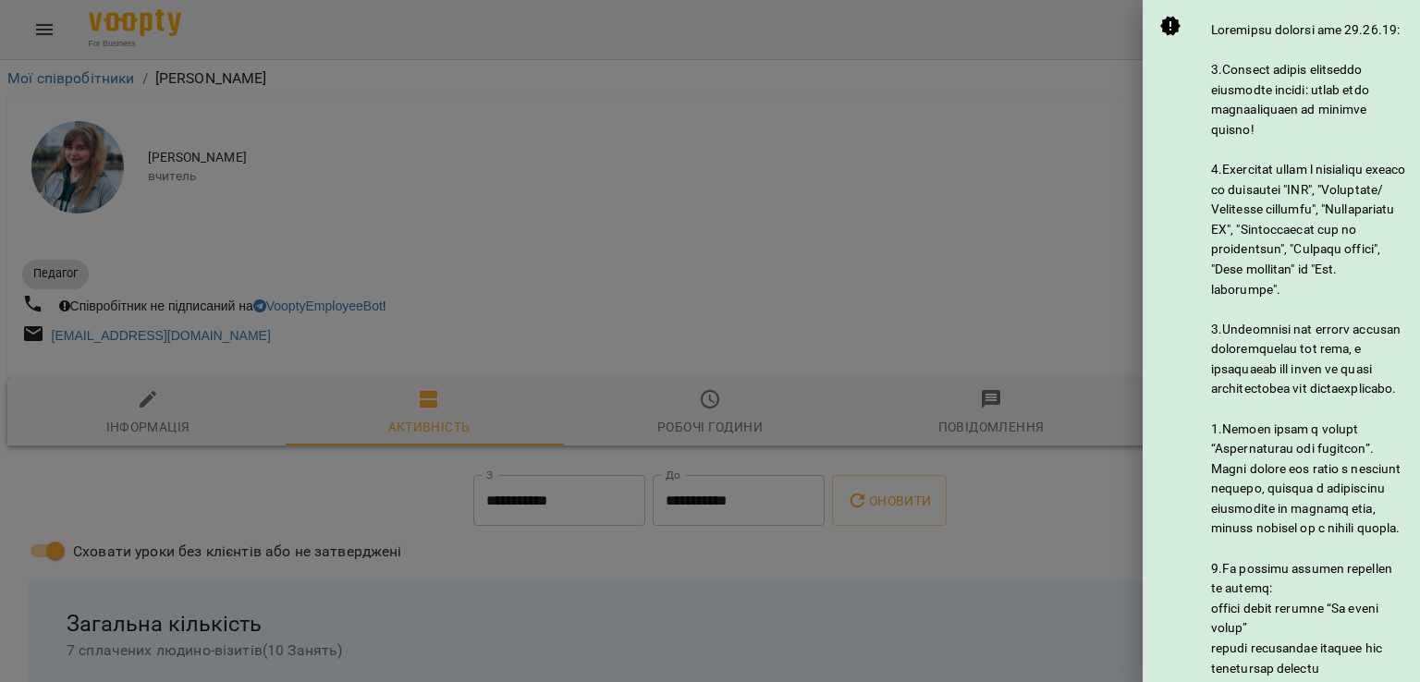
click at [1036, 79] on div at bounding box center [710, 341] width 1420 height 682
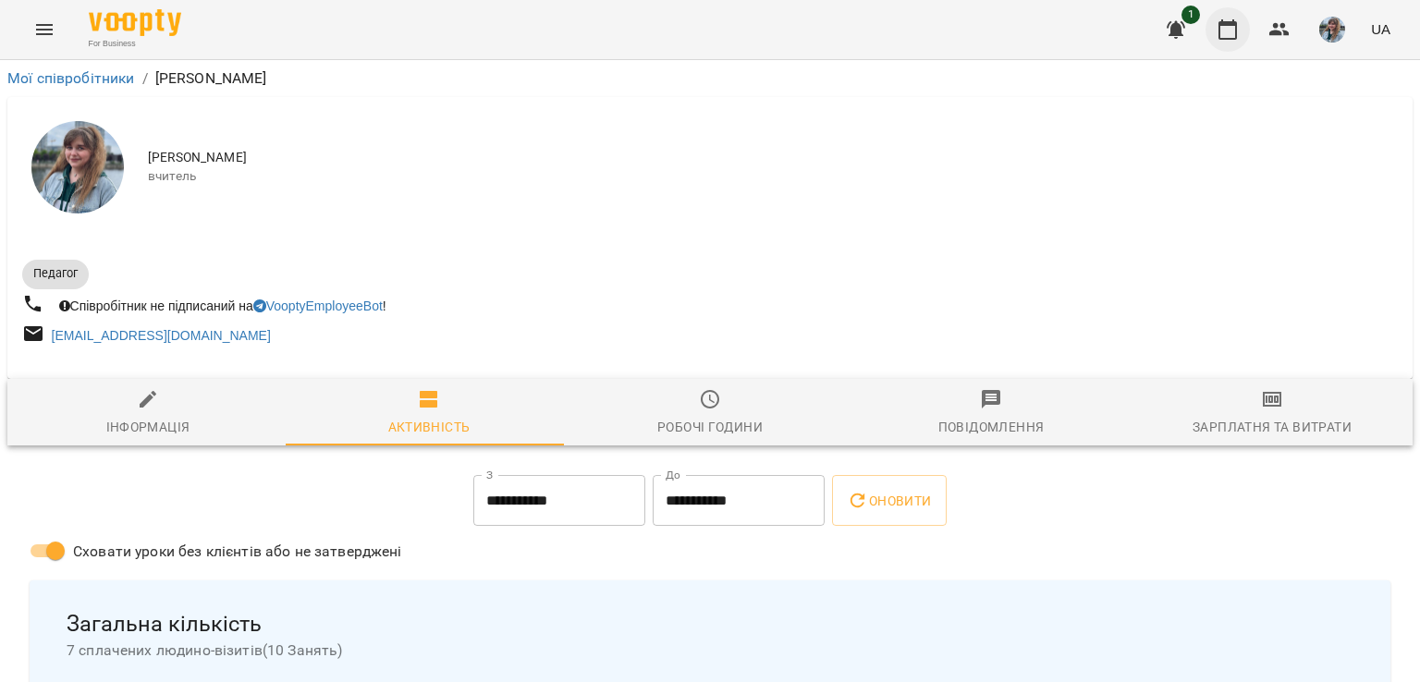
click at [1239, 32] on icon "button" at bounding box center [1228, 29] width 22 height 22
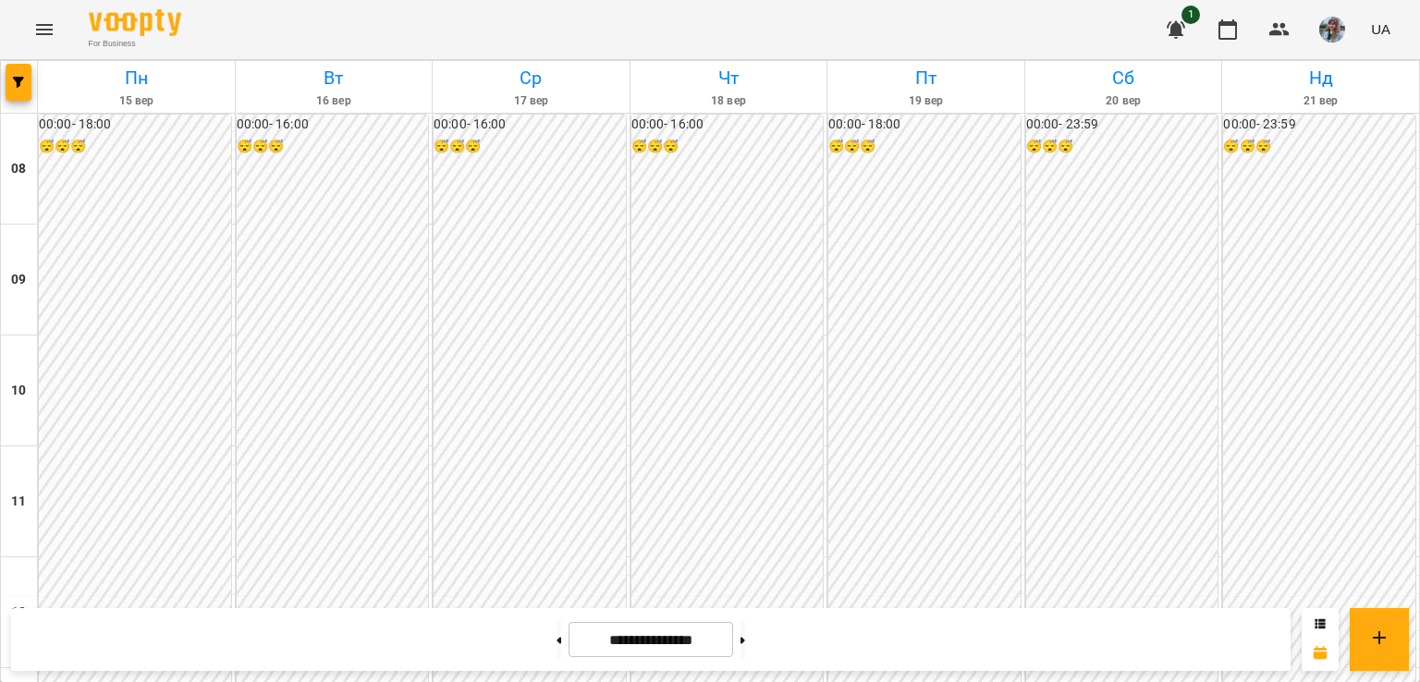
scroll to position [832, 0]
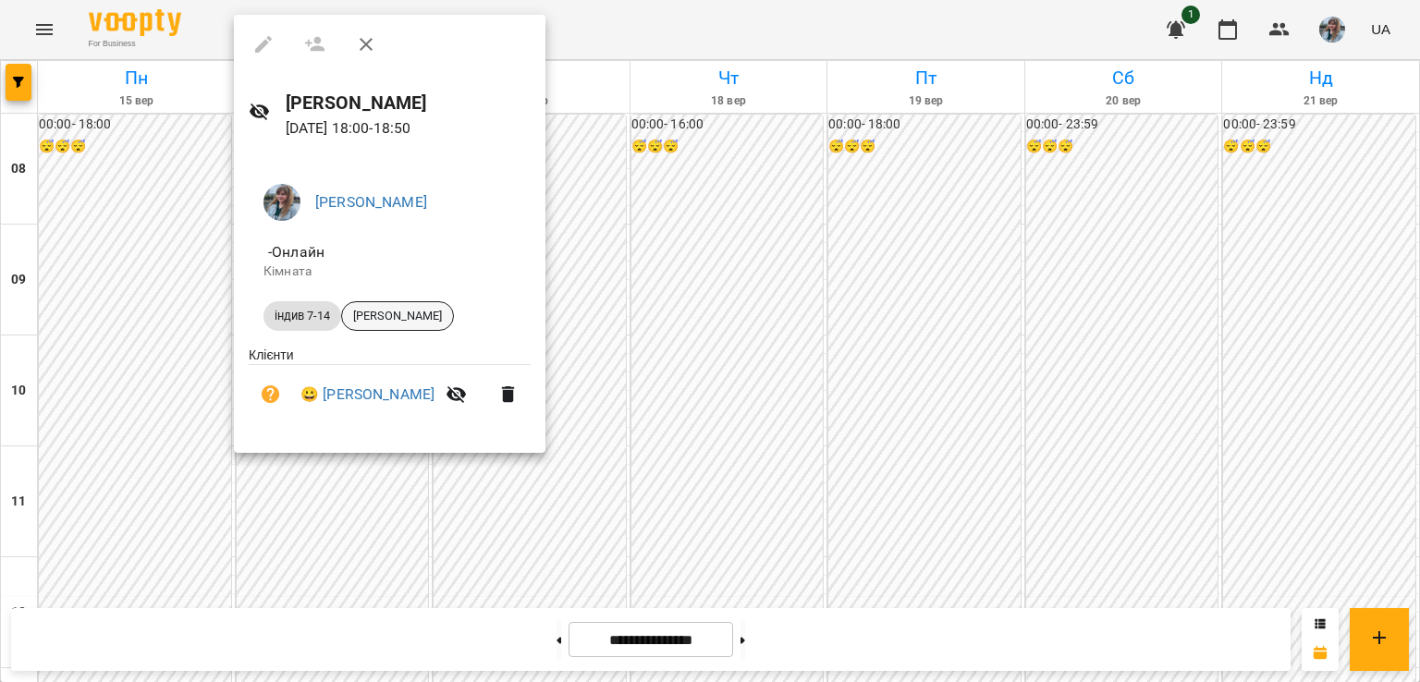
click at [377, 315] on span "[PERSON_NAME]" at bounding box center [397, 316] width 111 height 17
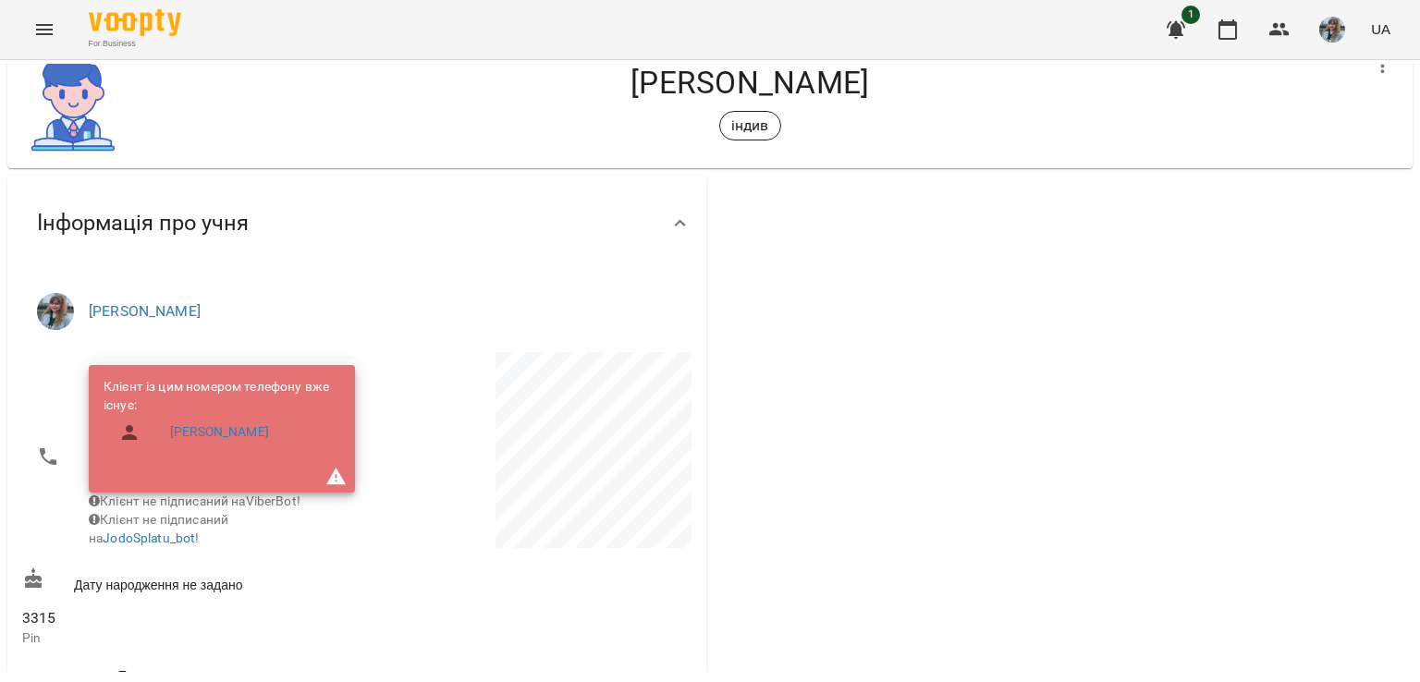
scroll to position [92, 0]
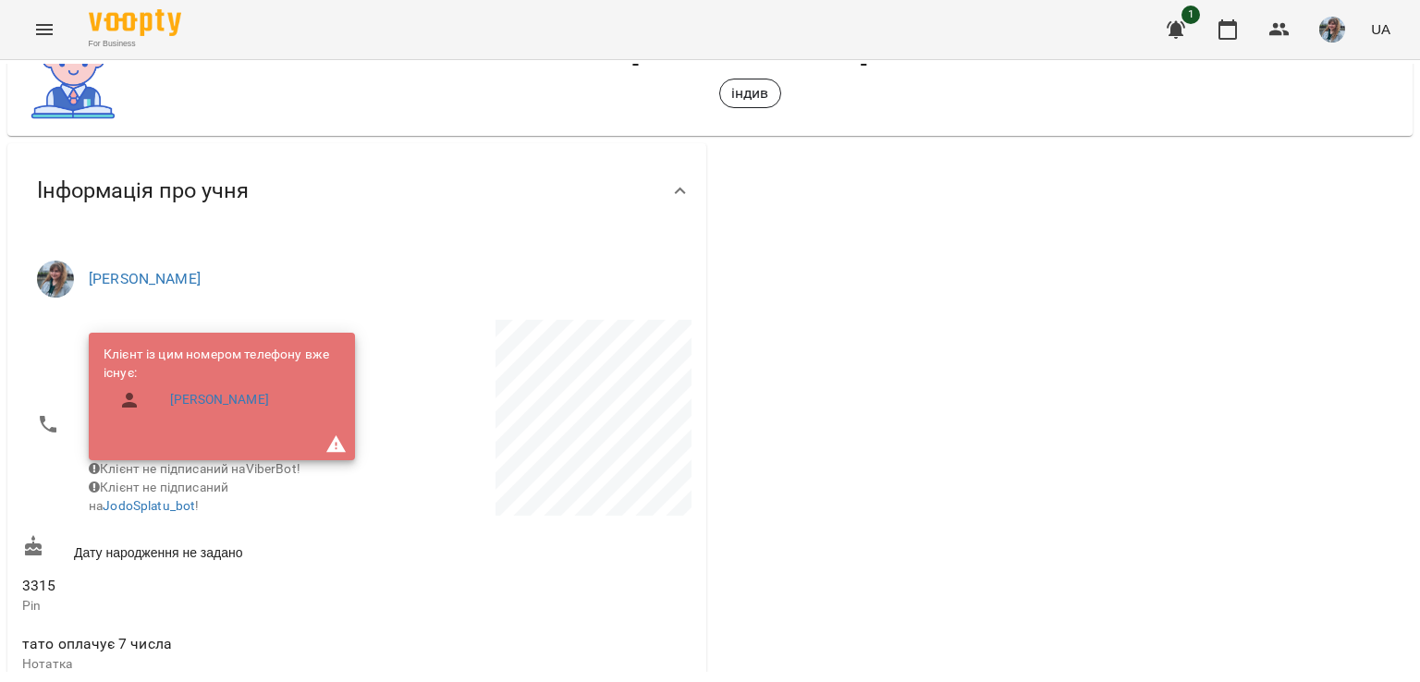
click at [236, 308] on ul "[PERSON_NAME]" at bounding box center [356, 279] width 669 height 67
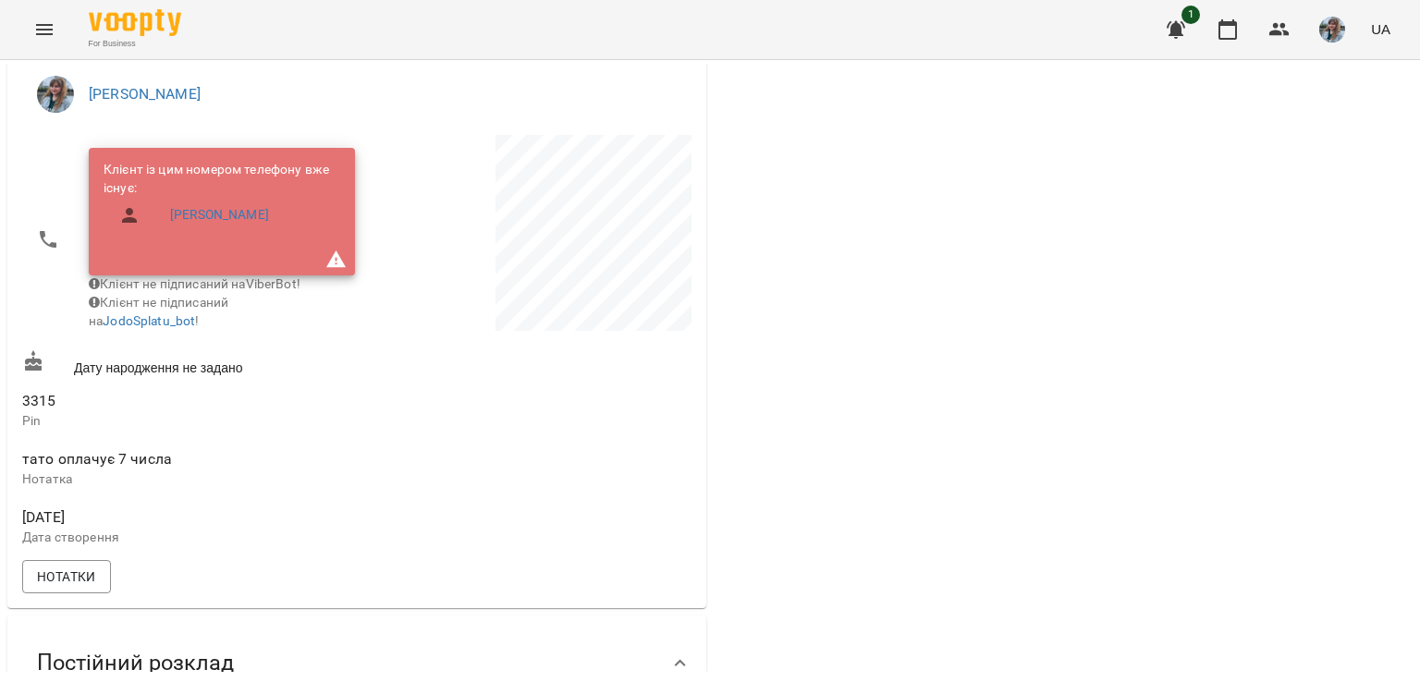
scroll to position [370, 0]
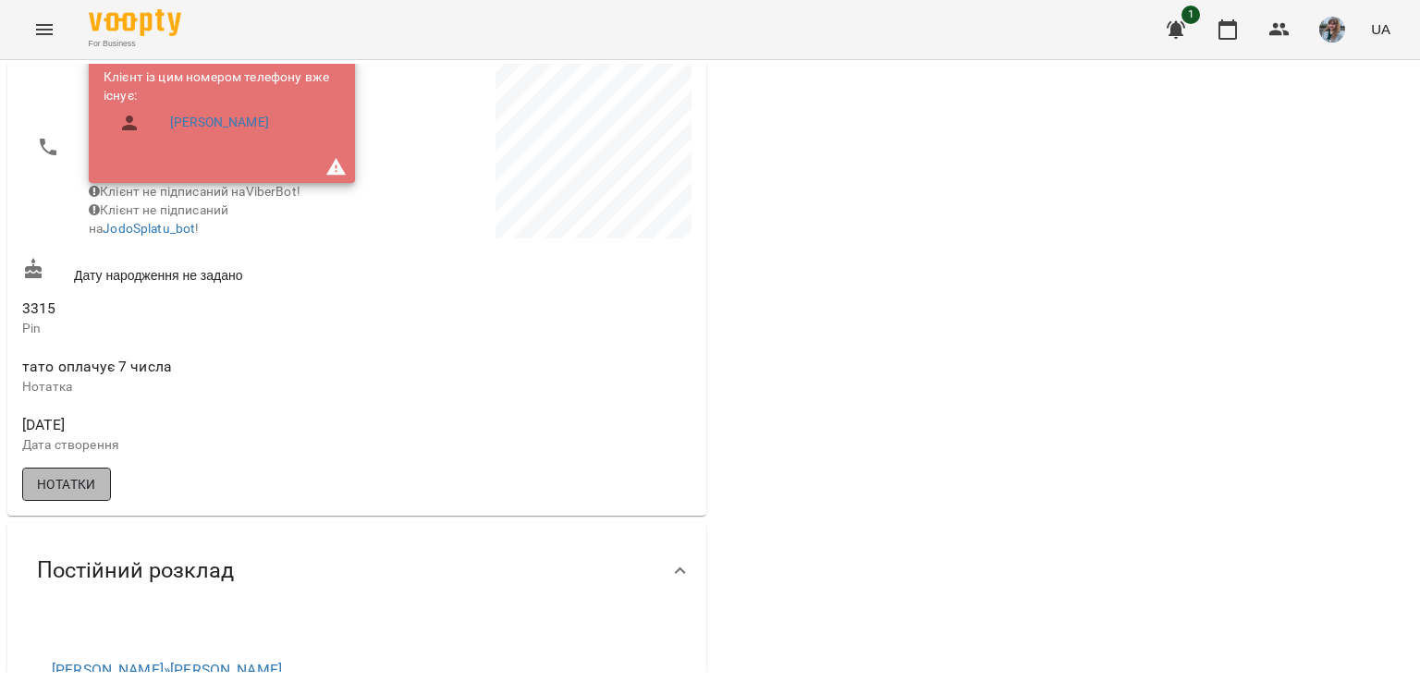
click at [78, 496] on span "Нотатки" at bounding box center [66, 484] width 59 height 22
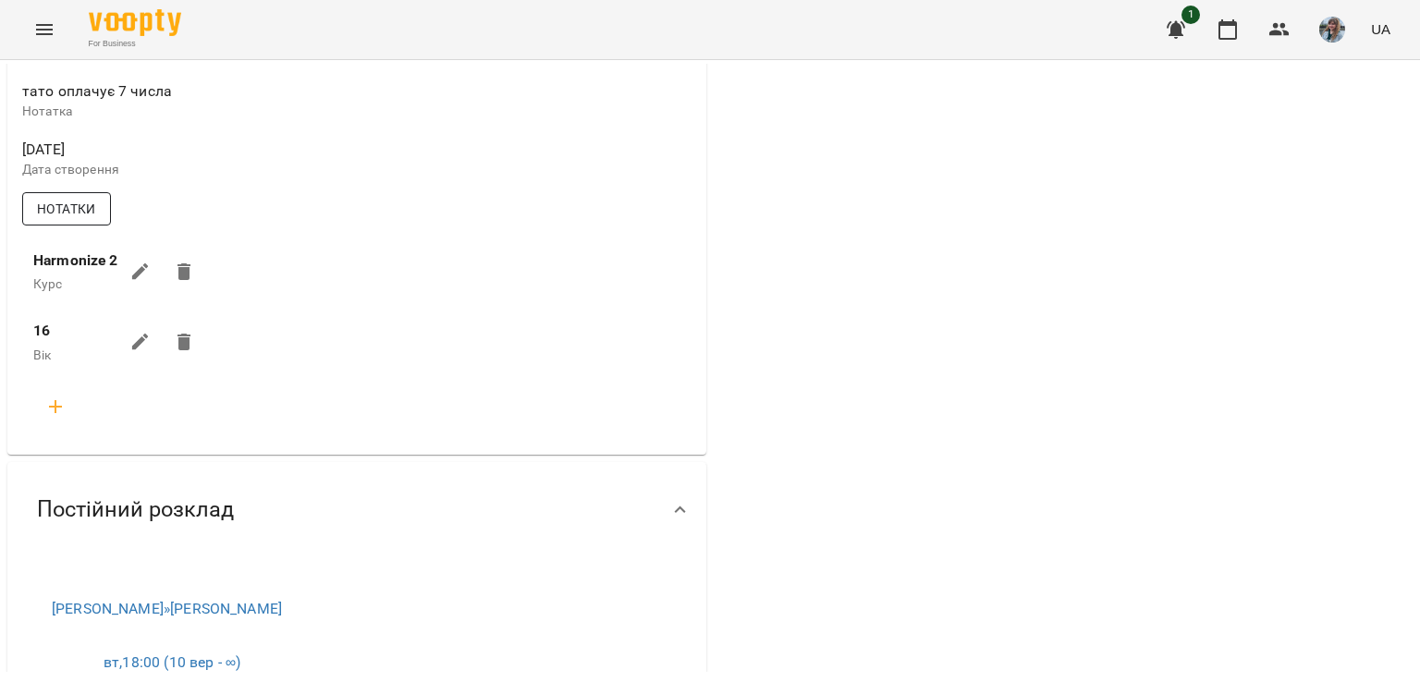
scroll to position [647, 0]
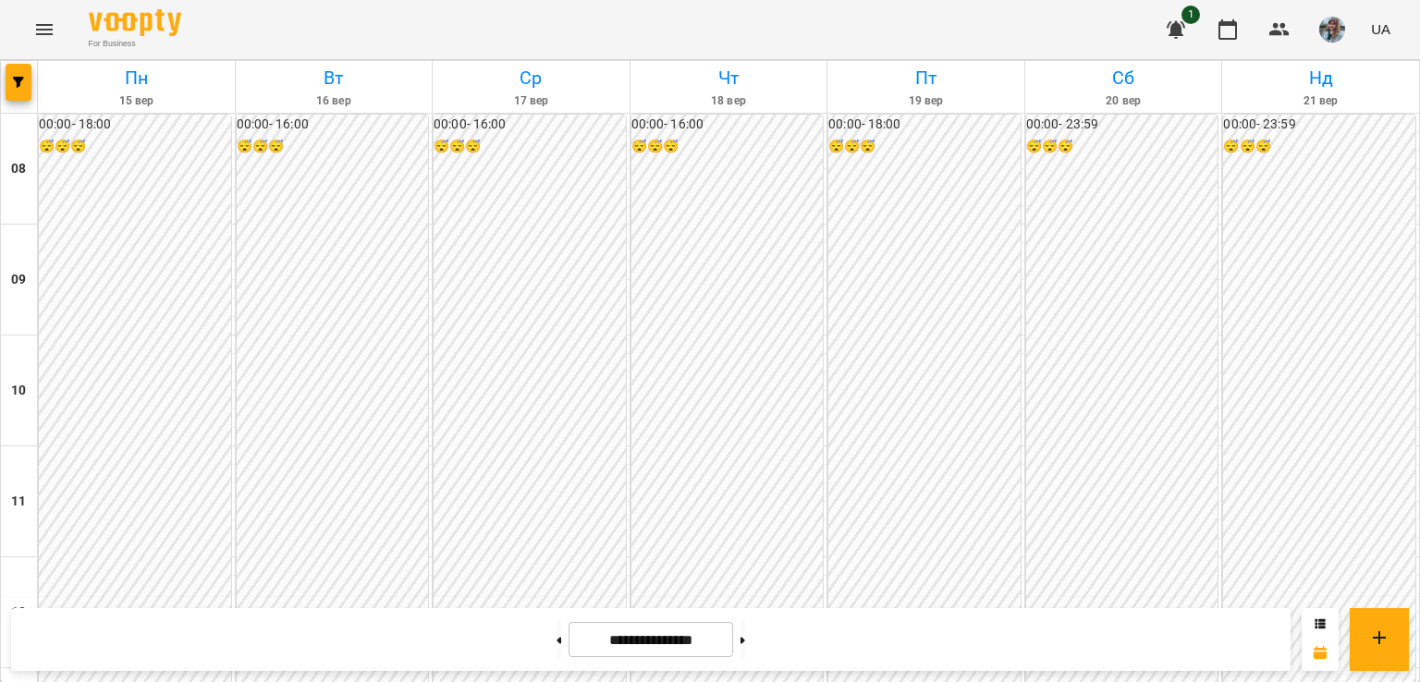
scroll to position [925, 0]
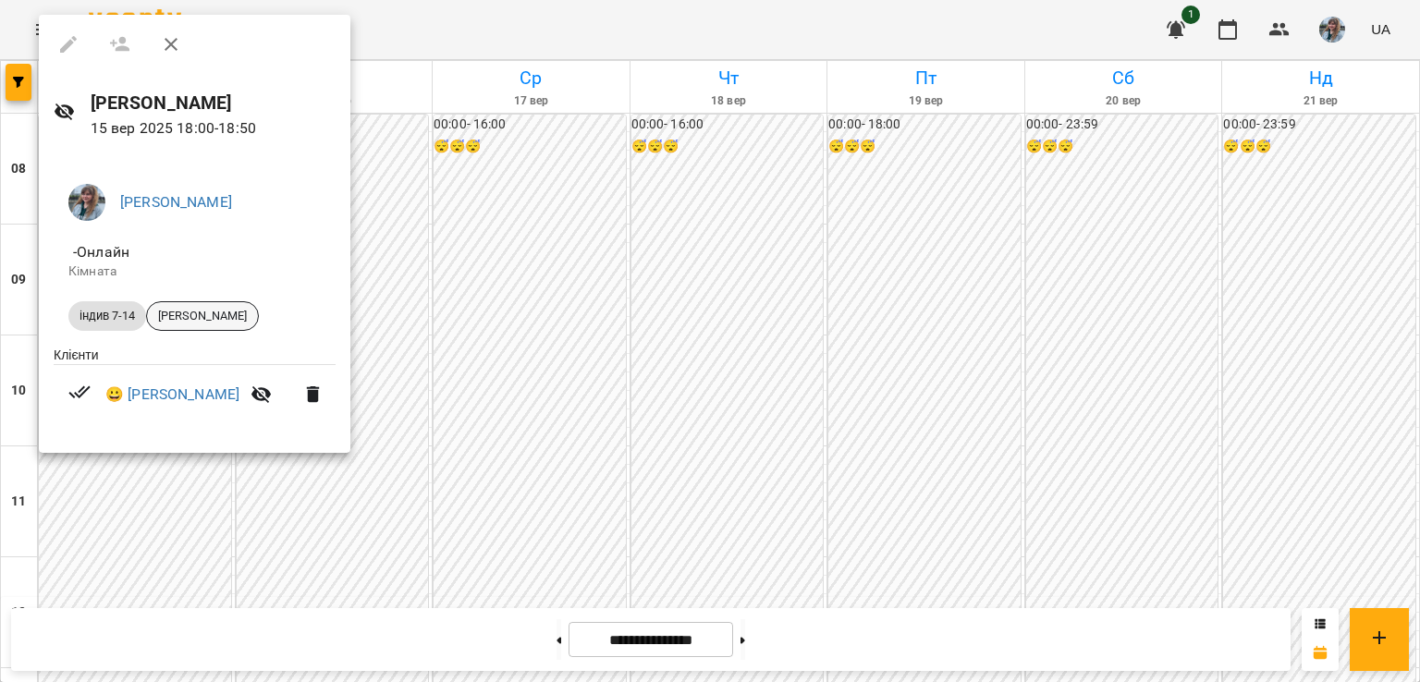
click at [214, 315] on span "[PERSON_NAME]" at bounding box center [202, 316] width 111 height 17
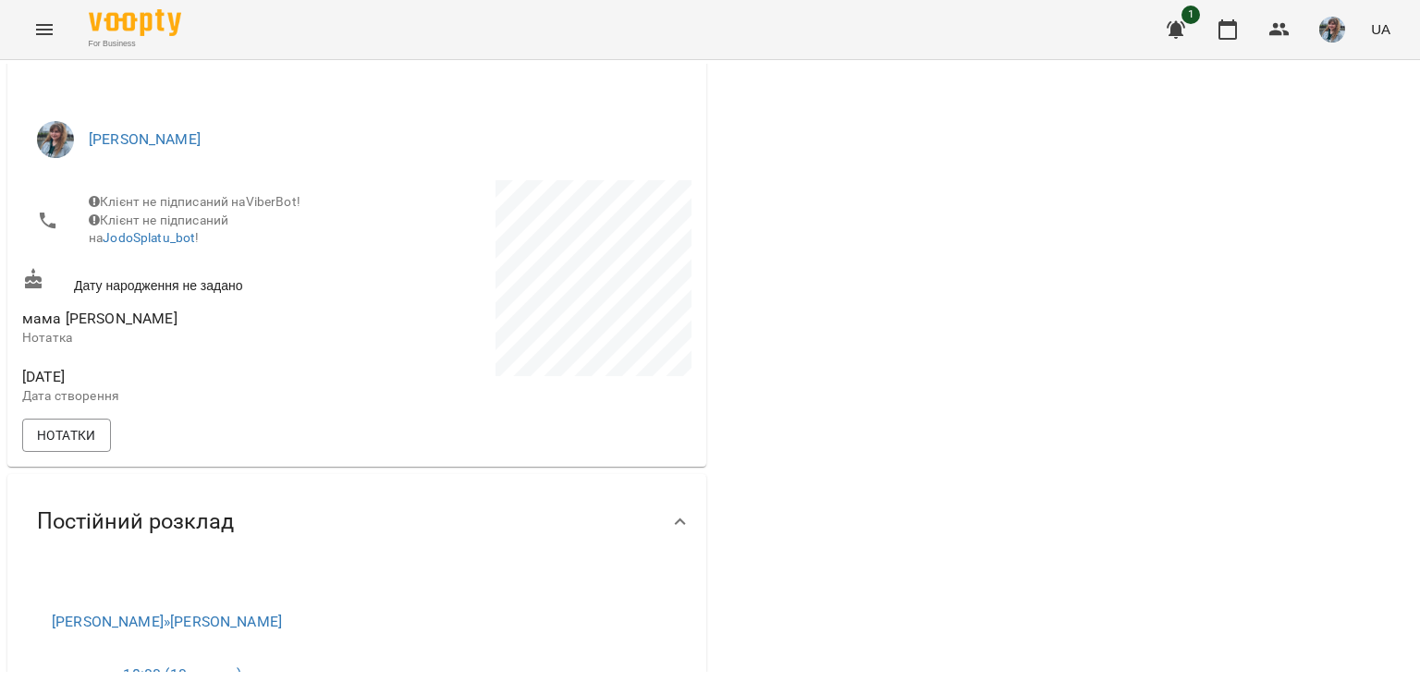
scroll to position [277, 0]
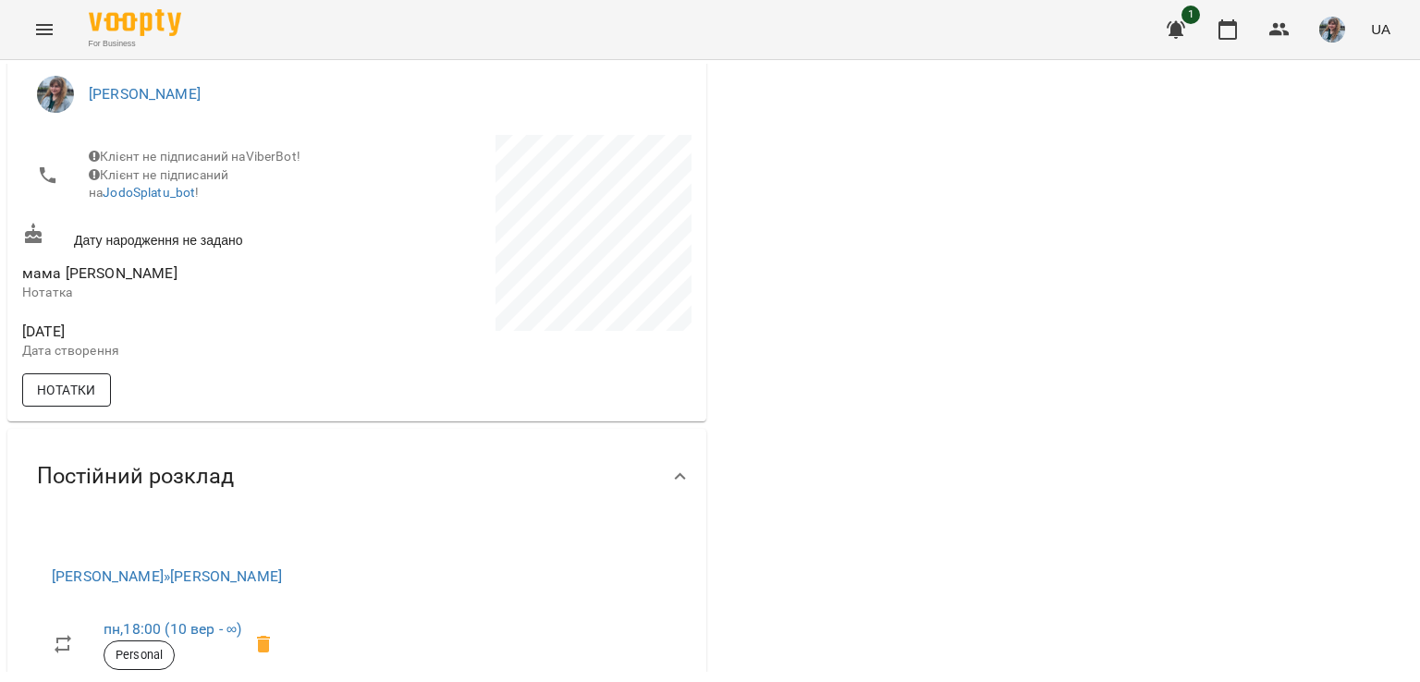
click at [81, 401] on span "Нотатки" at bounding box center [66, 390] width 59 height 22
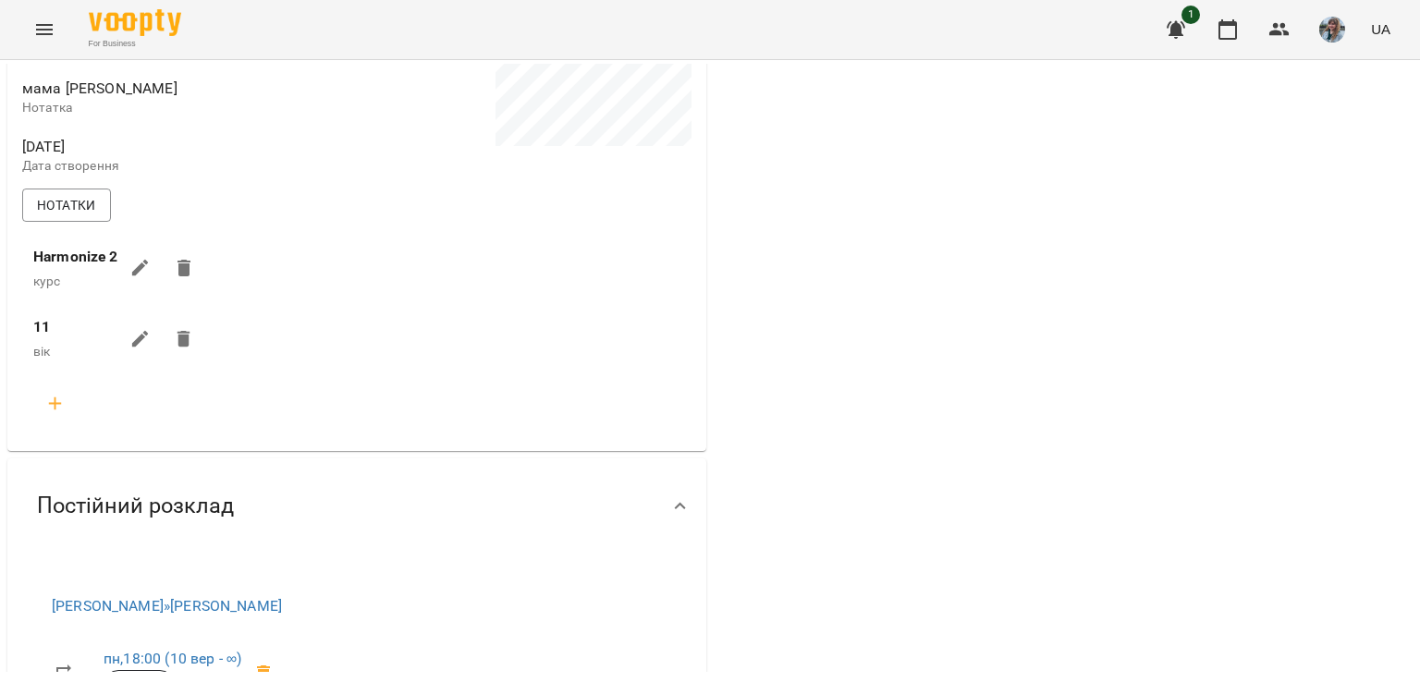
scroll to position [0, 0]
